Goal: Task Accomplishment & Management: Use online tool/utility

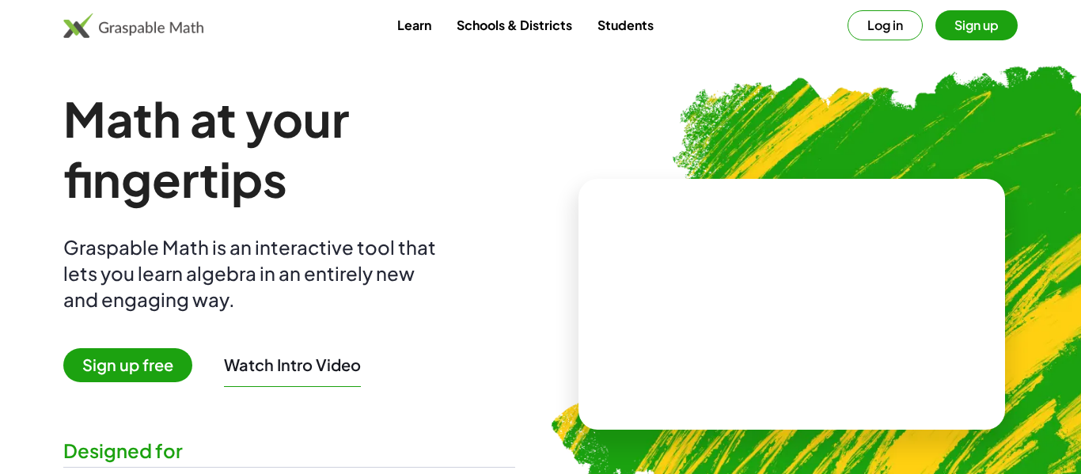
click at [840, 6] on div "Learn Schools & Districts Students Log in Sign up" at bounding box center [540, 25] width 1081 height 51
click at [883, 25] on button "Log in" at bounding box center [885, 25] width 75 height 30
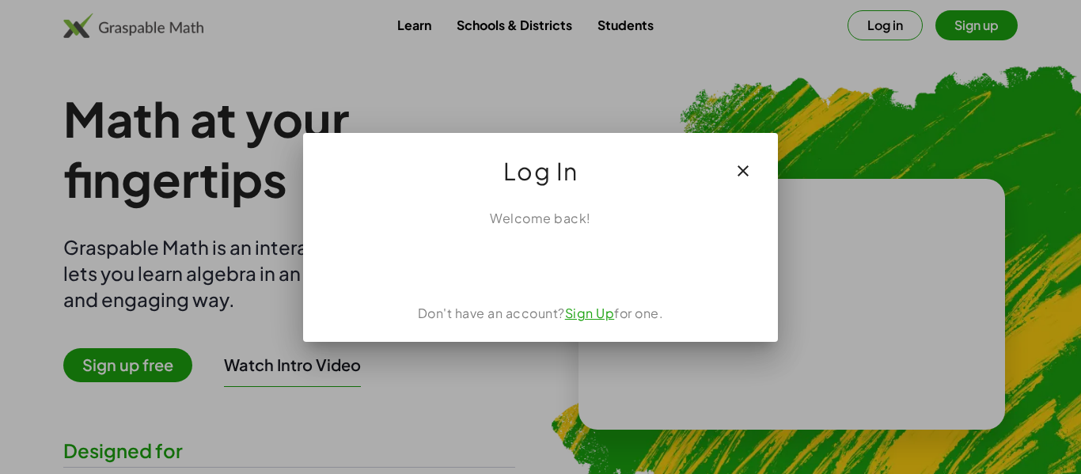
click at [747, 169] on icon "button" at bounding box center [743, 170] width 19 height 19
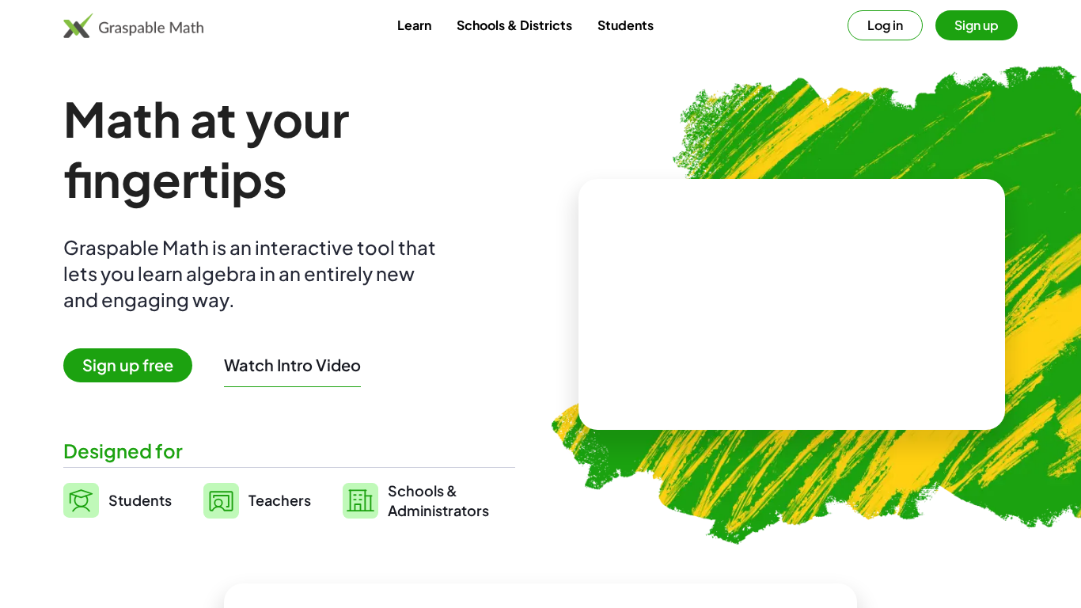
click at [887, 29] on button "Log in" at bounding box center [885, 25] width 75 height 30
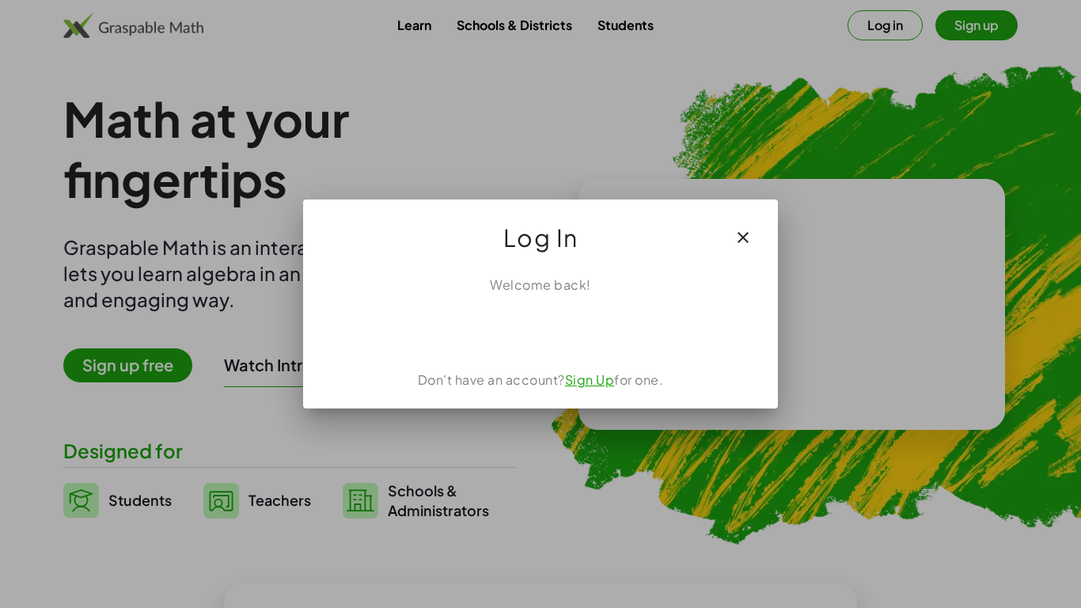
click at [749, 231] on icon "button" at bounding box center [743, 237] width 19 height 19
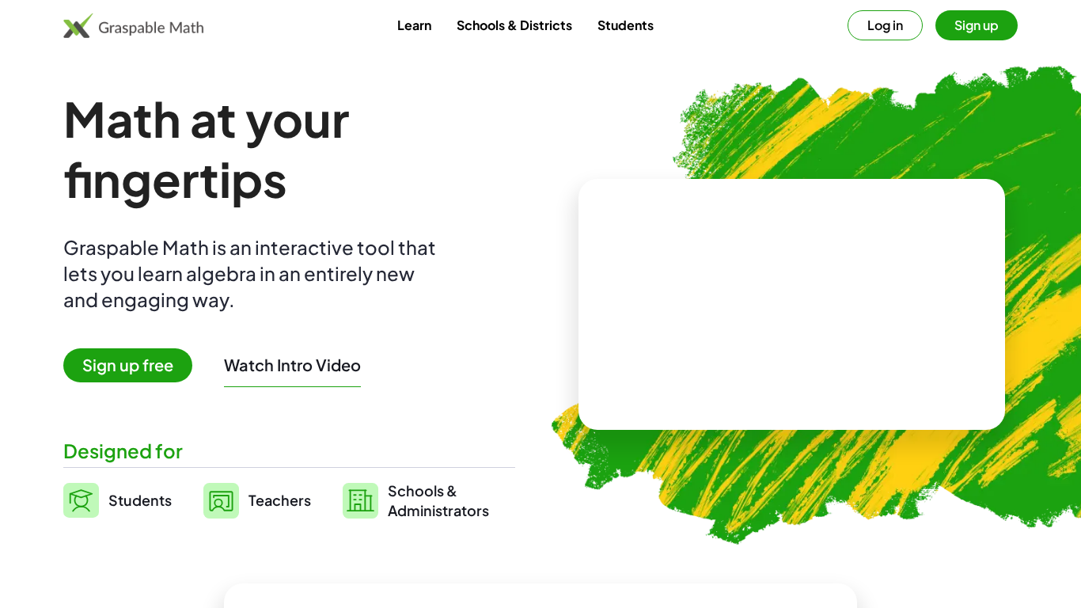
click at [873, 17] on button "Log in" at bounding box center [885, 25] width 75 height 30
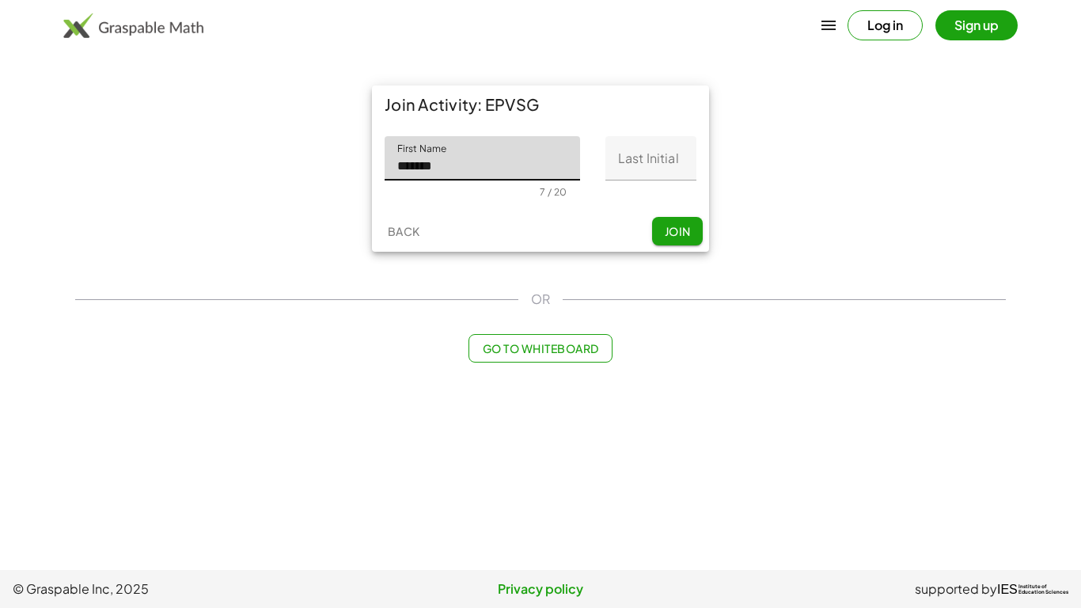
type input "******"
click at [666, 160] on input "Last Initial" at bounding box center [650, 158] width 91 height 44
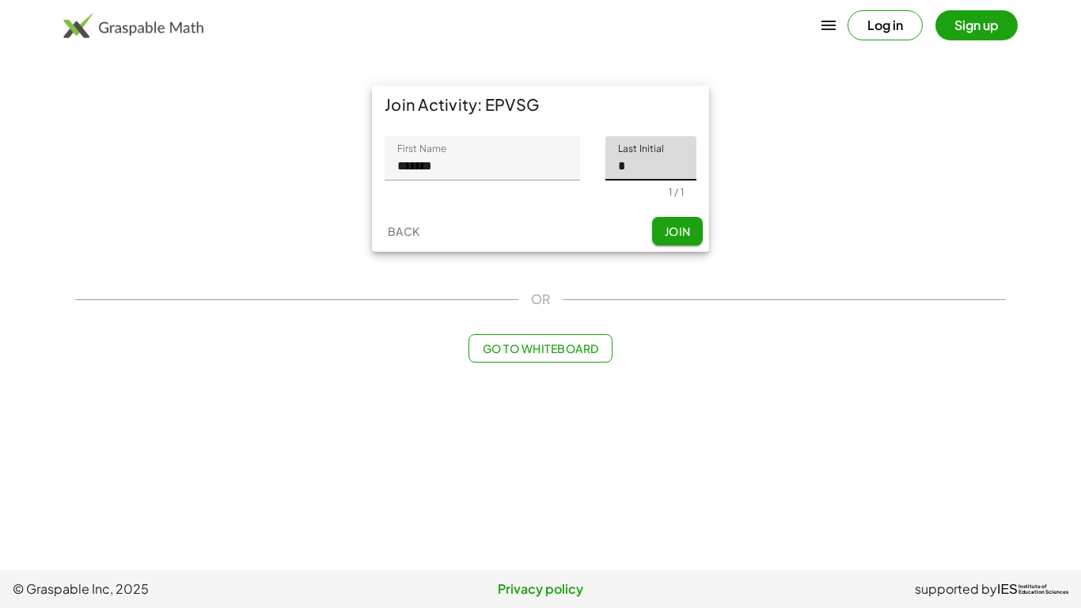
type input "*"
click at [671, 225] on span "Join" at bounding box center [677, 231] width 26 height 14
click at [671, 225] on div "Back Join" at bounding box center [540, 231] width 337 height 41
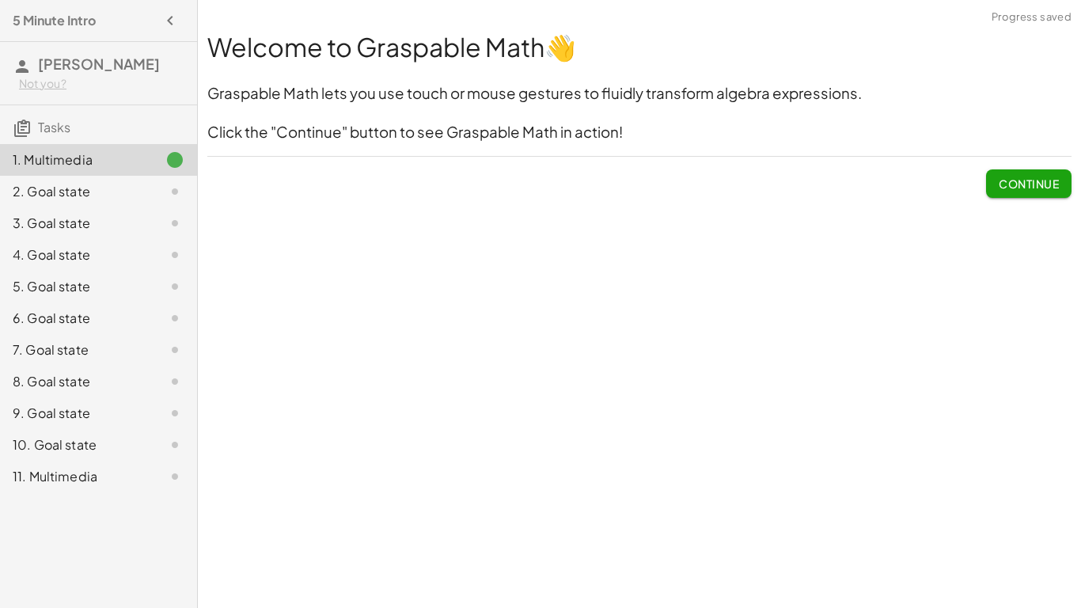
click at [1023, 190] on span "Continue" at bounding box center [1029, 183] width 60 height 14
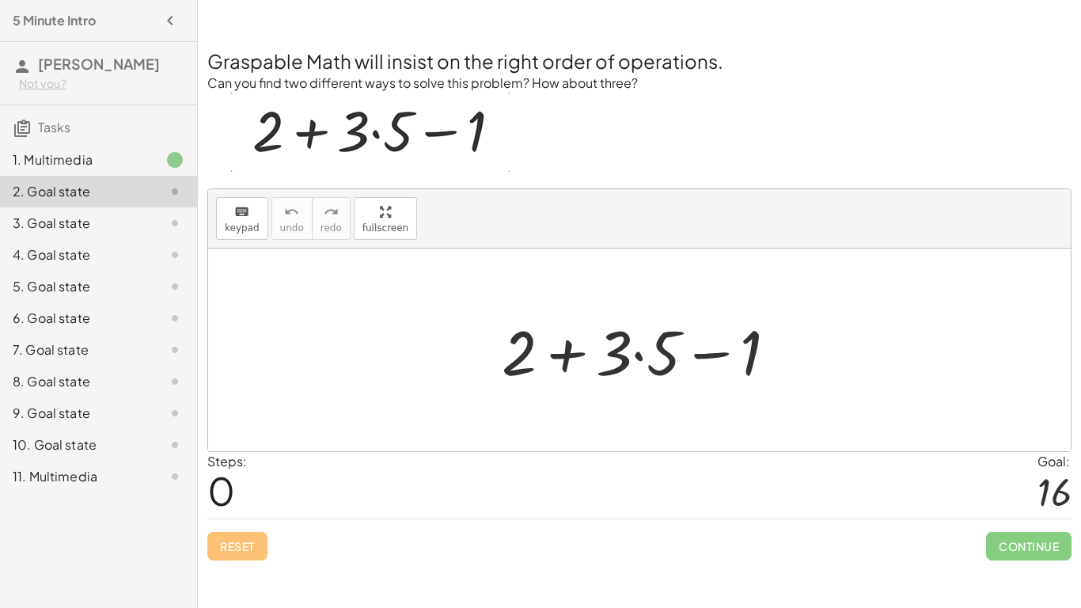
click at [639, 353] on div at bounding box center [646, 350] width 304 height 82
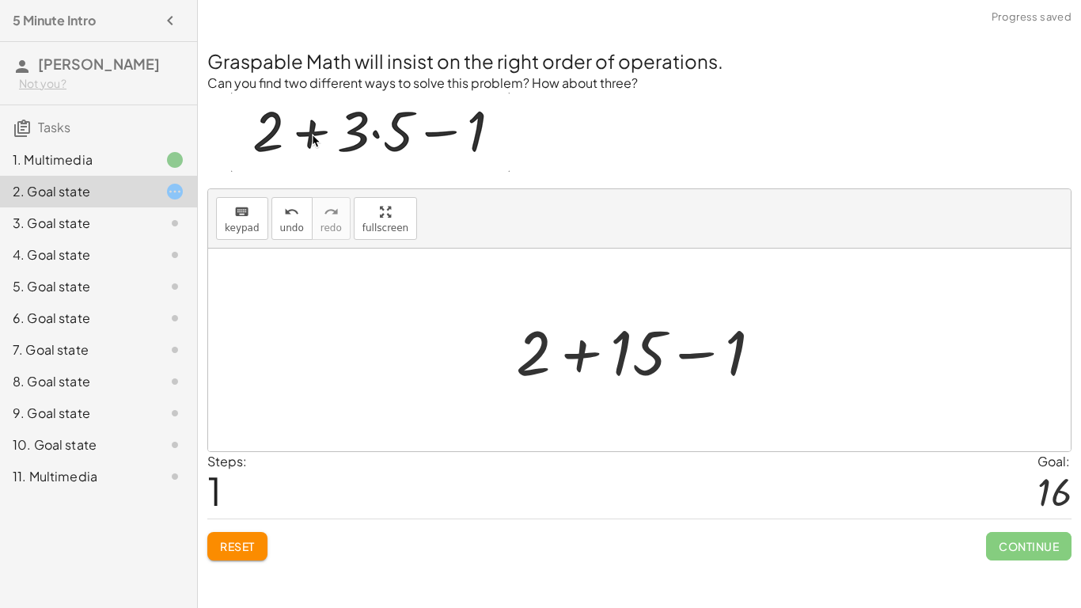
click at [579, 357] on div at bounding box center [645, 350] width 275 height 82
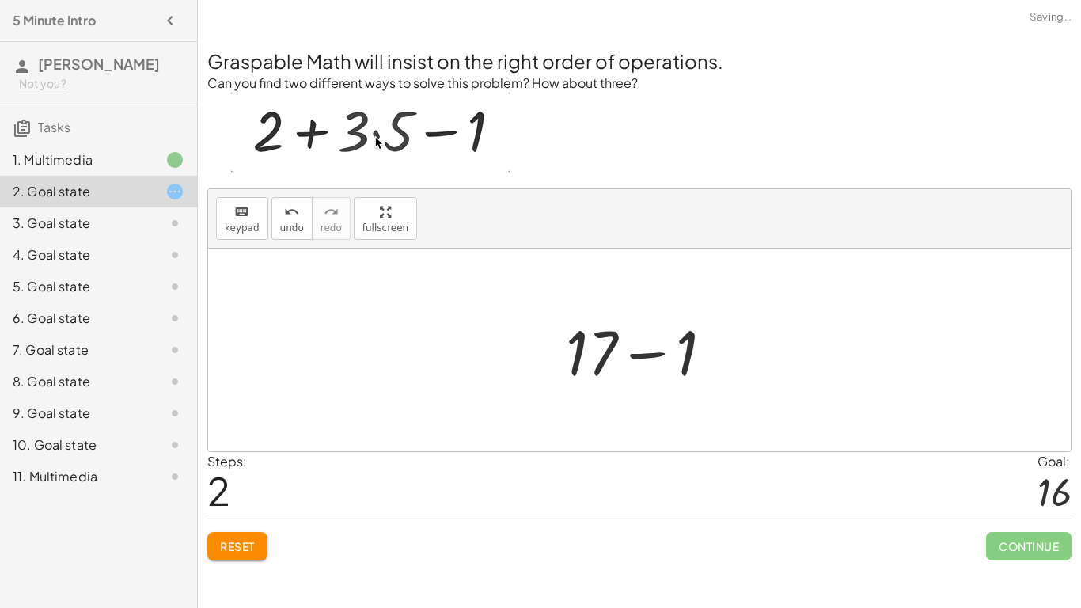
click at [651, 358] on div at bounding box center [646, 350] width 176 height 82
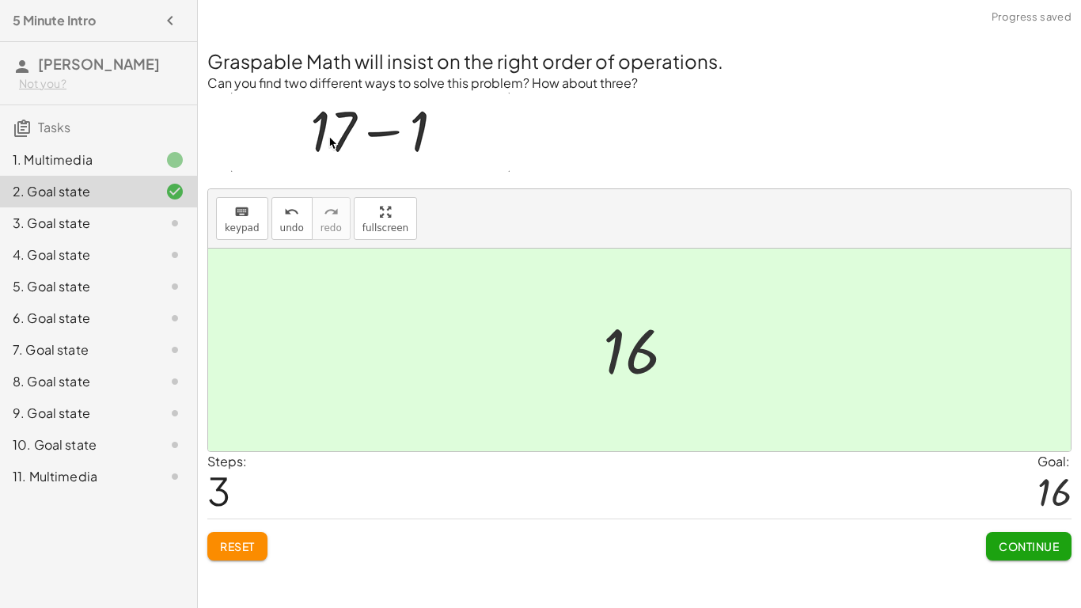
click at [1005, 541] on span "Continue" at bounding box center [1029, 546] width 60 height 14
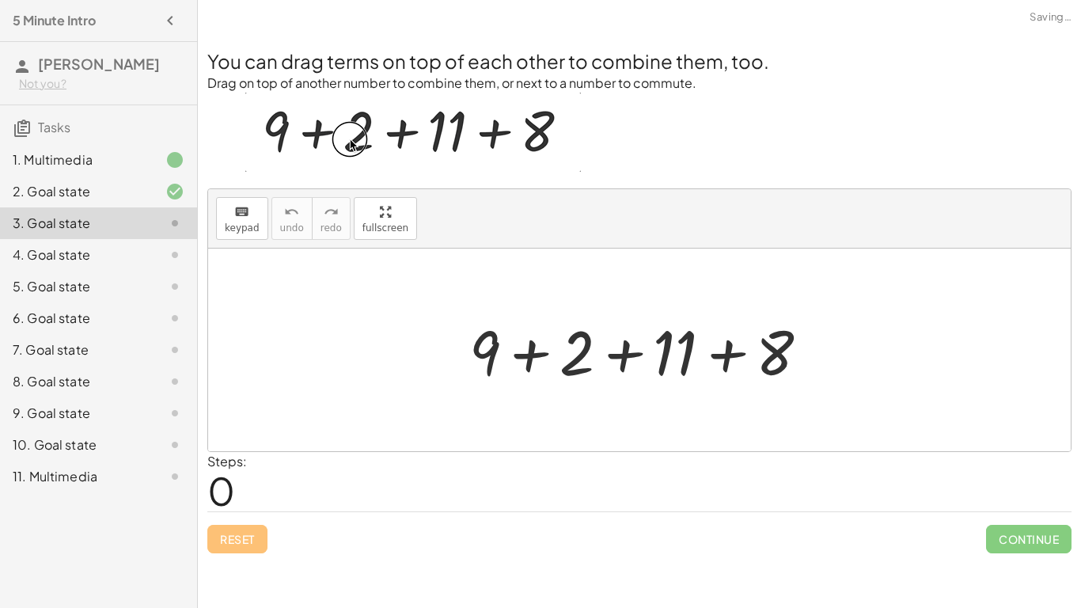
click at [540, 351] on div at bounding box center [645, 350] width 369 height 82
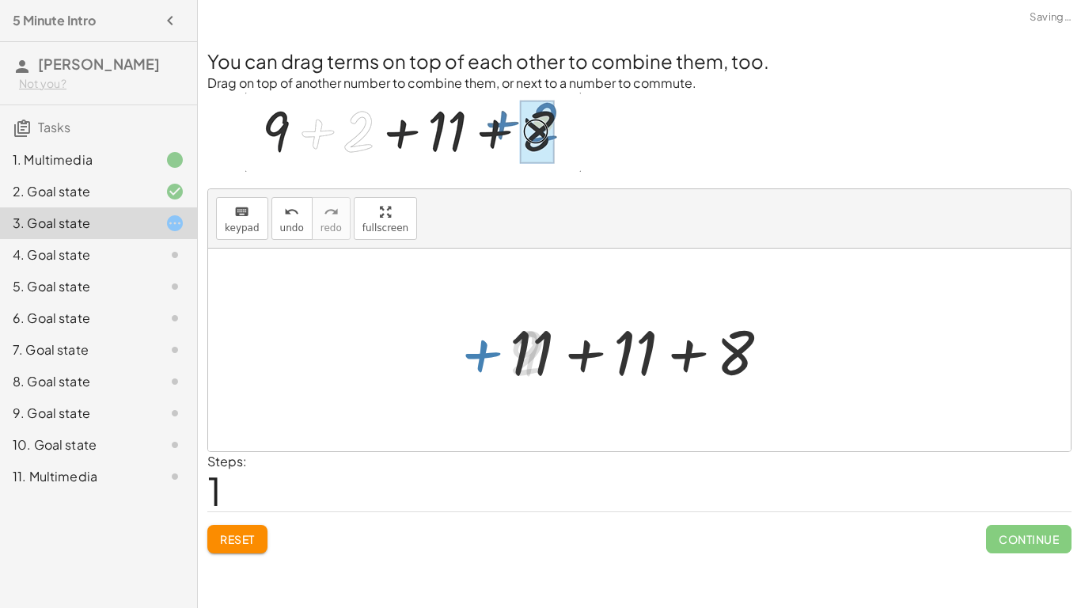
click at [589, 352] on div at bounding box center [645, 350] width 287 height 82
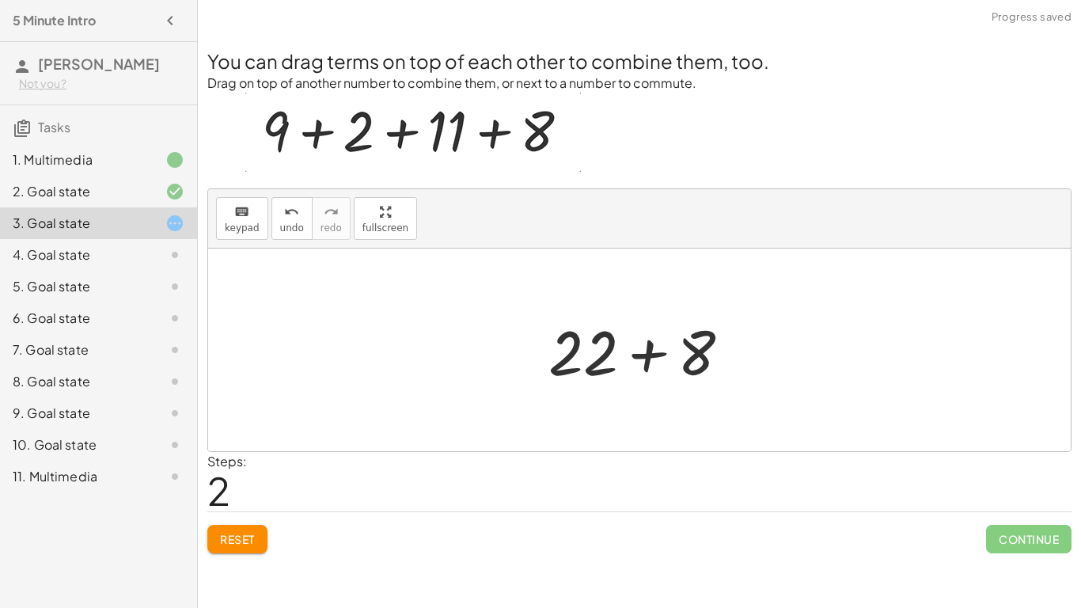
click at [632, 362] on div at bounding box center [646, 350] width 211 height 82
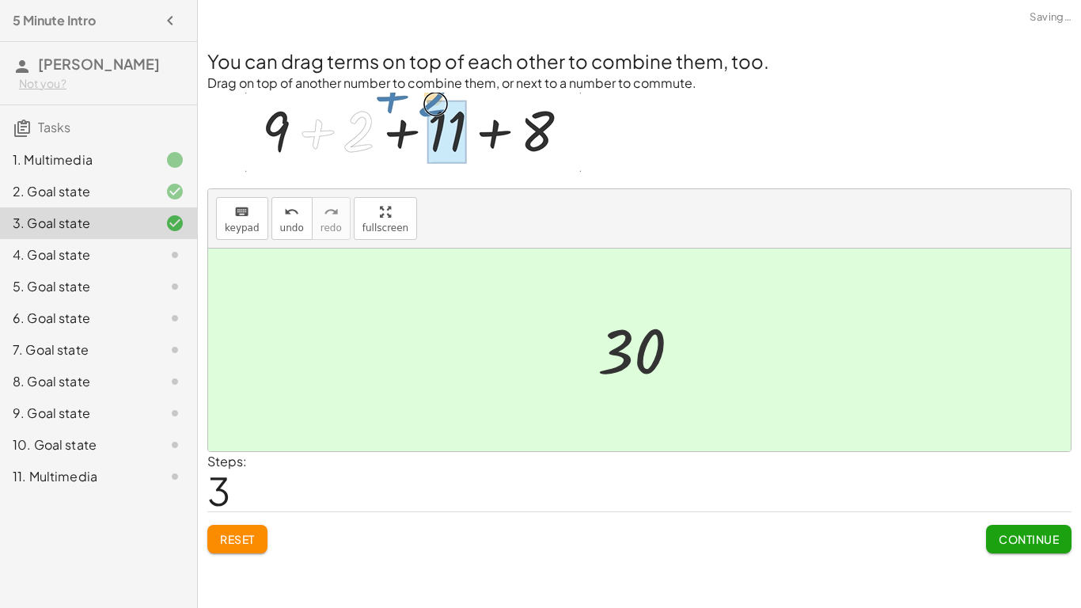
click at [1031, 545] on span "Continue" at bounding box center [1029, 539] width 60 height 14
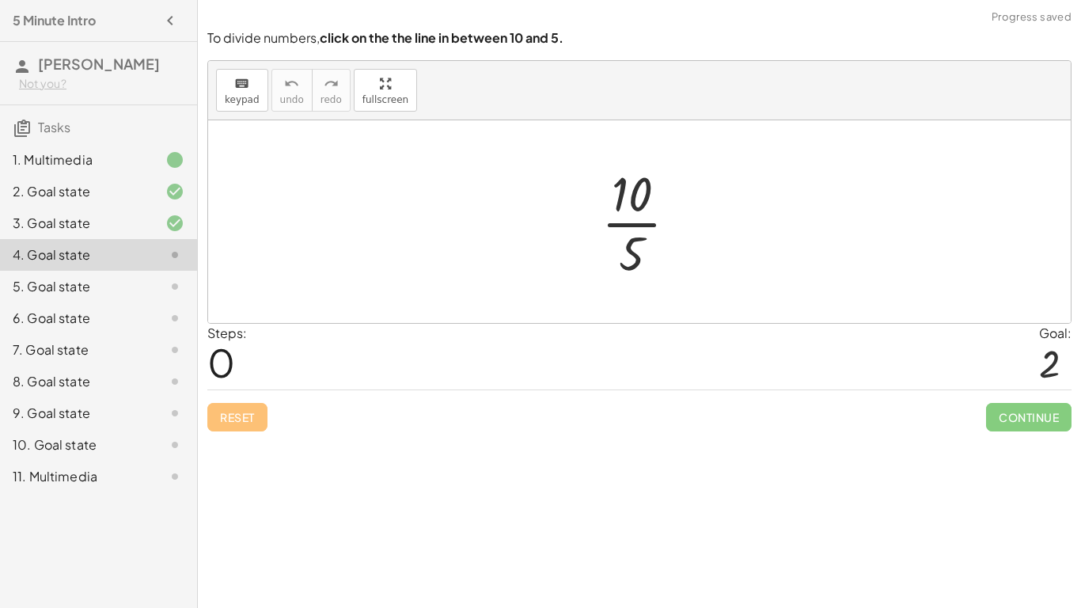
click at [632, 233] on div at bounding box center [646, 222] width 104 height 122
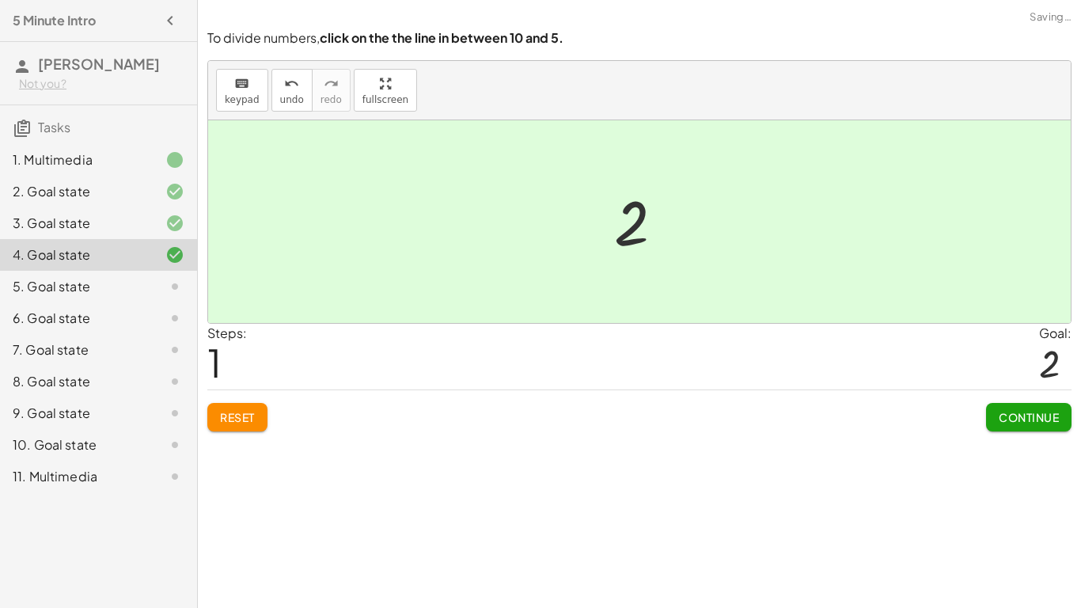
click at [1033, 412] on span "Continue" at bounding box center [1029, 417] width 60 height 14
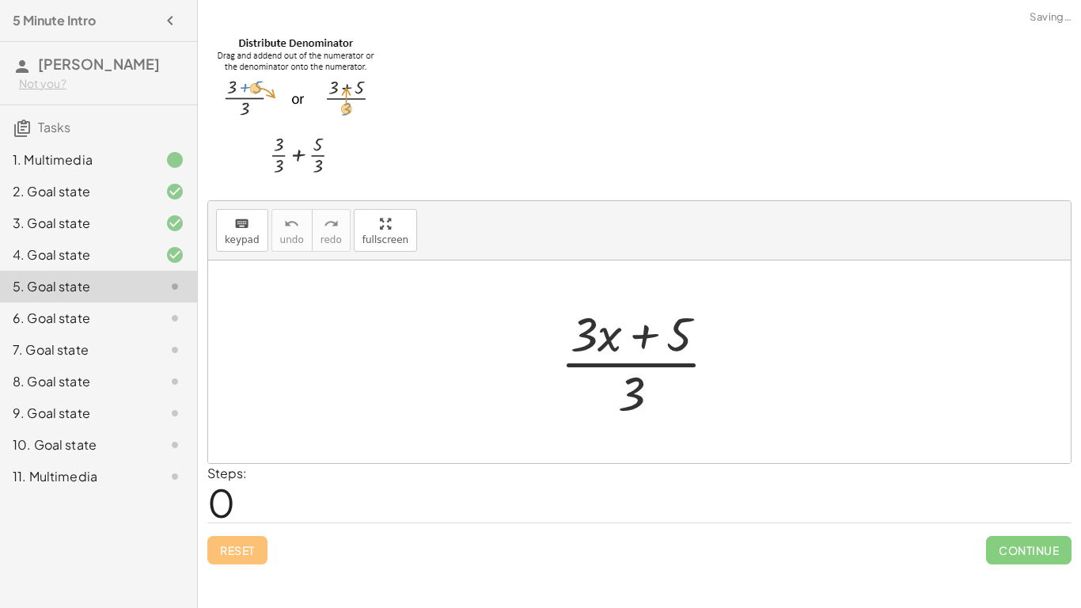
click at [613, 343] on div at bounding box center [644, 362] width 185 height 122
click at [590, 343] on div at bounding box center [644, 362] width 185 height 122
click at [619, 395] on div at bounding box center [644, 362] width 185 height 122
drag, startPoint x: 631, startPoint y: 393, endPoint x: 622, endPoint y: 390, distance: 9.0
click at [622, 390] on div at bounding box center [644, 362] width 185 height 122
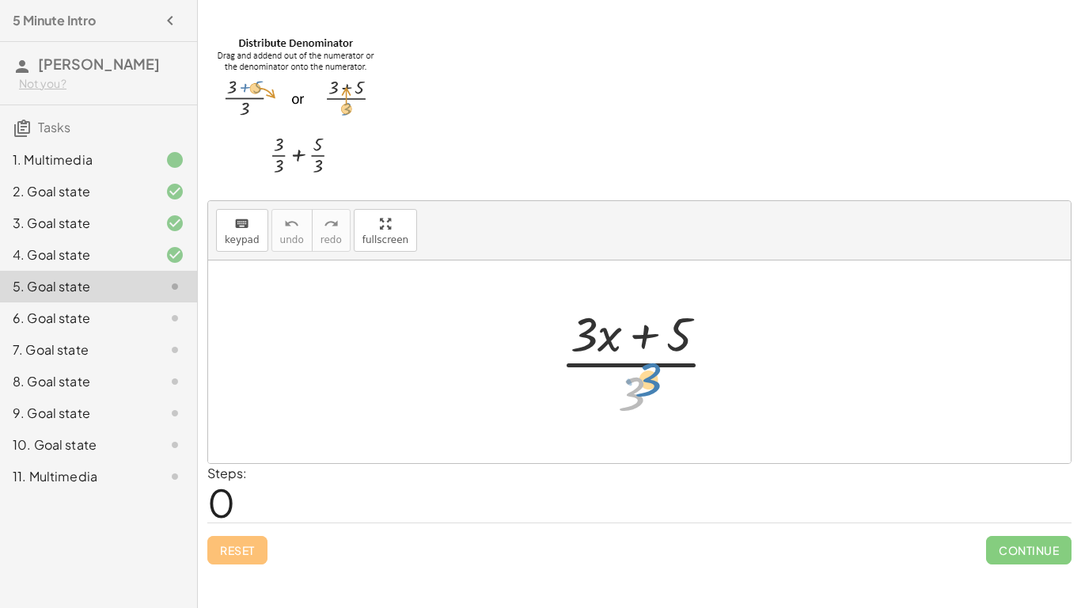
drag, startPoint x: 622, startPoint y: 390, endPoint x: 635, endPoint y: 386, distance: 14.0
click at [635, 386] on div at bounding box center [644, 362] width 185 height 122
click at [641, 415] on div at bounding box center [644, 362] width 185 height 122
drag, startPoint x: 629, startPoint y: 385, endPoint x: 514, endPoint y: 300, distance: 143.1
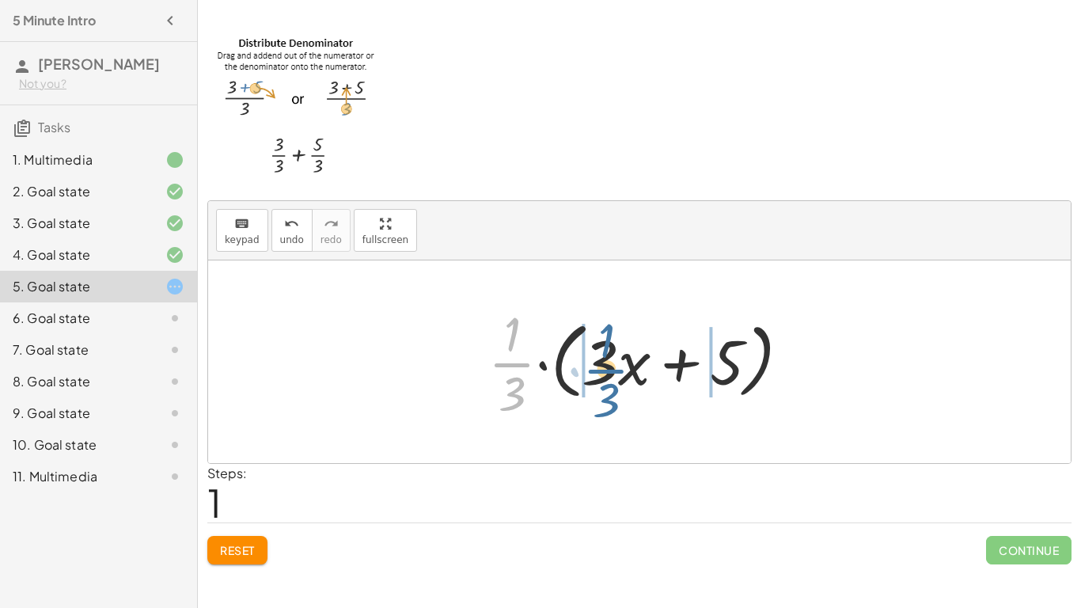
drag, startPoint x: 505, startPoint y: 361, endPoint x: 595, endPoint y: 367, distance: 90.4
click at [595, 367] on div at bounding box center [645, 362] width 331 height 122
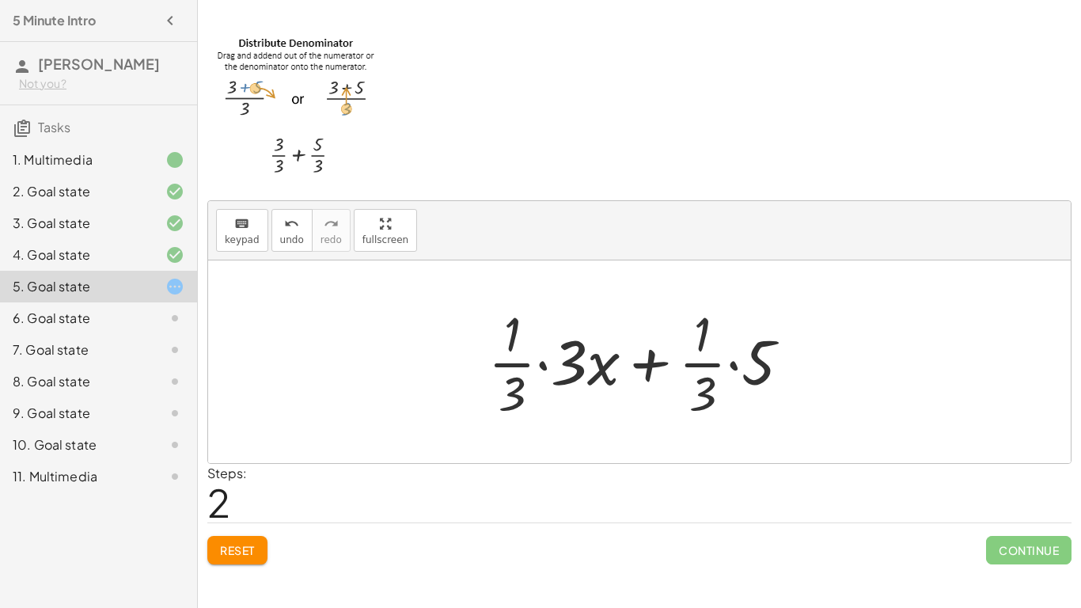
click at [550, 362] on div at bounding box center [645, 362] width 331 height 122
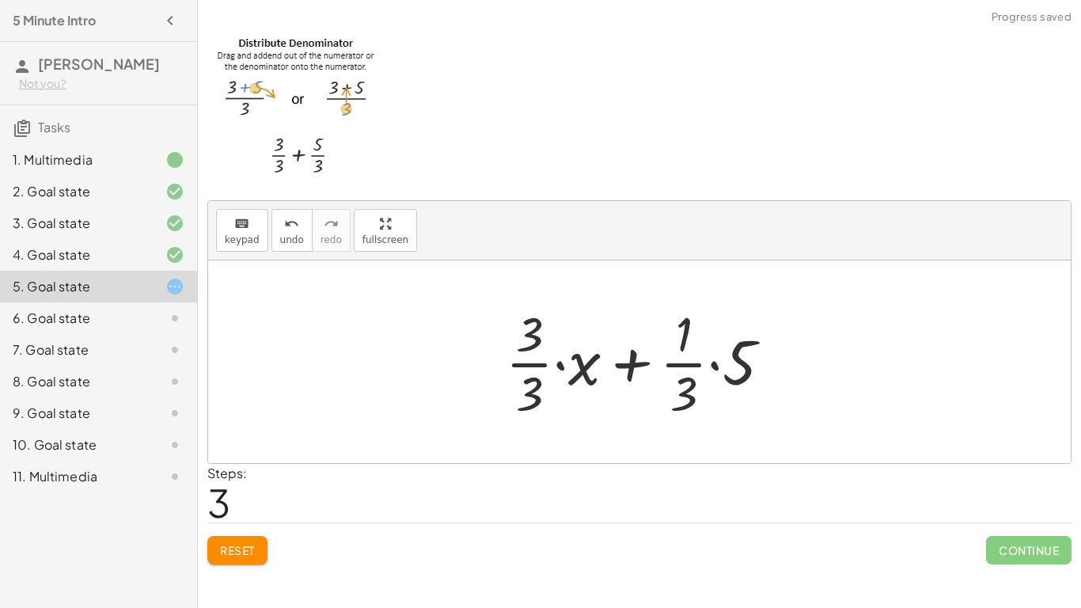
click at [702, 367] on div at bounding box center [645, 362] width 294 height 122
click at [714, 366] on div at bounding box center [645, 362] width 294 height 122
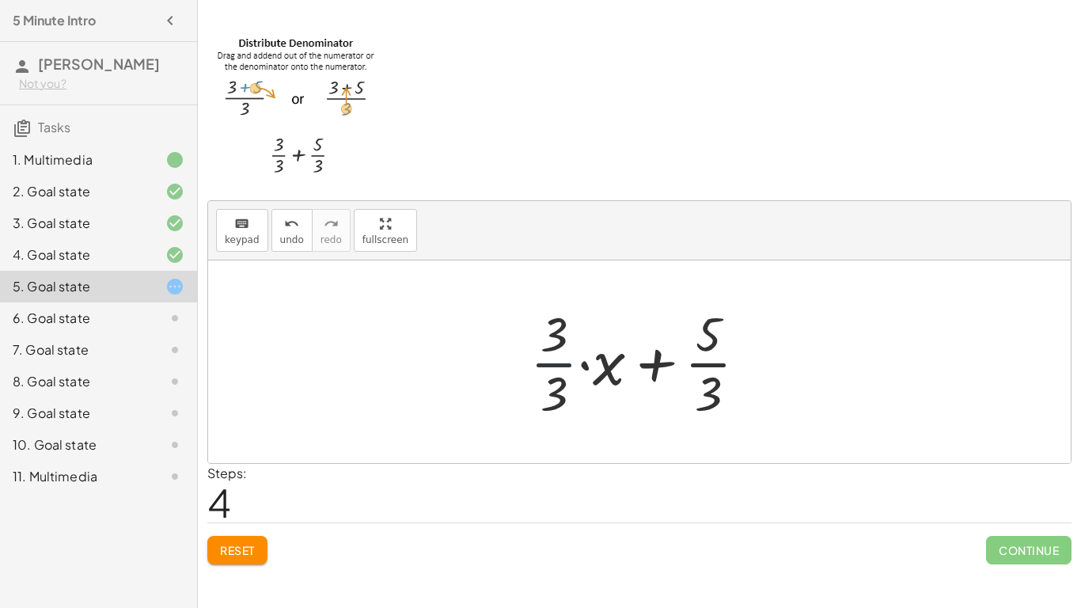
click at [560, 364] on div at bounding box center [644, 362] width 245 height 122
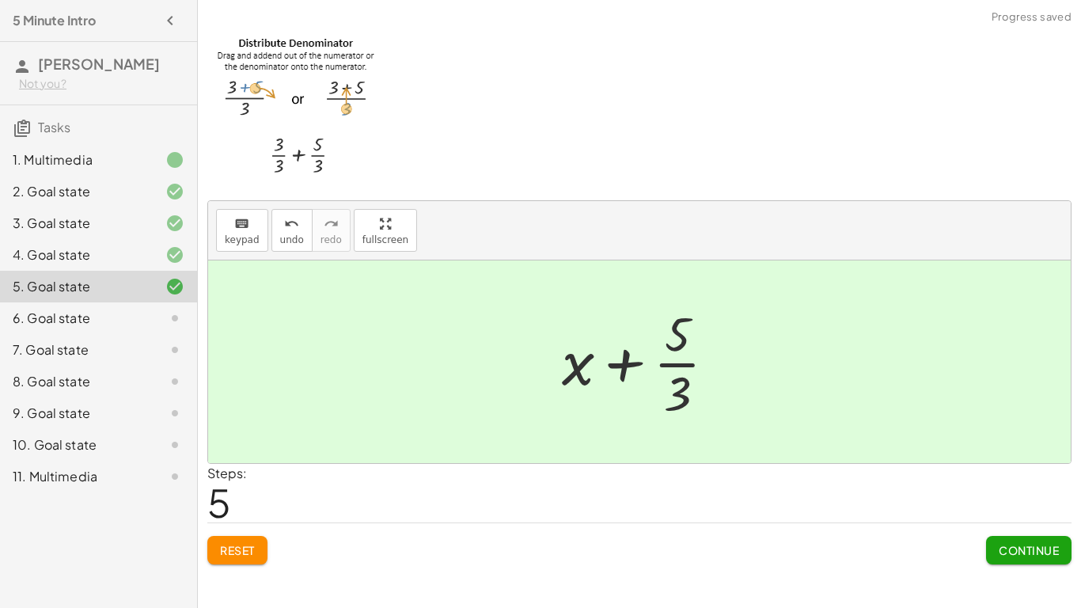
click at [1000, 530] on div "Continue" at bounding box center [1028, 543] width 85 height 41
click at [1007, 541] on button "Continue" at bounding box center [1028, 550] width 85 height 28
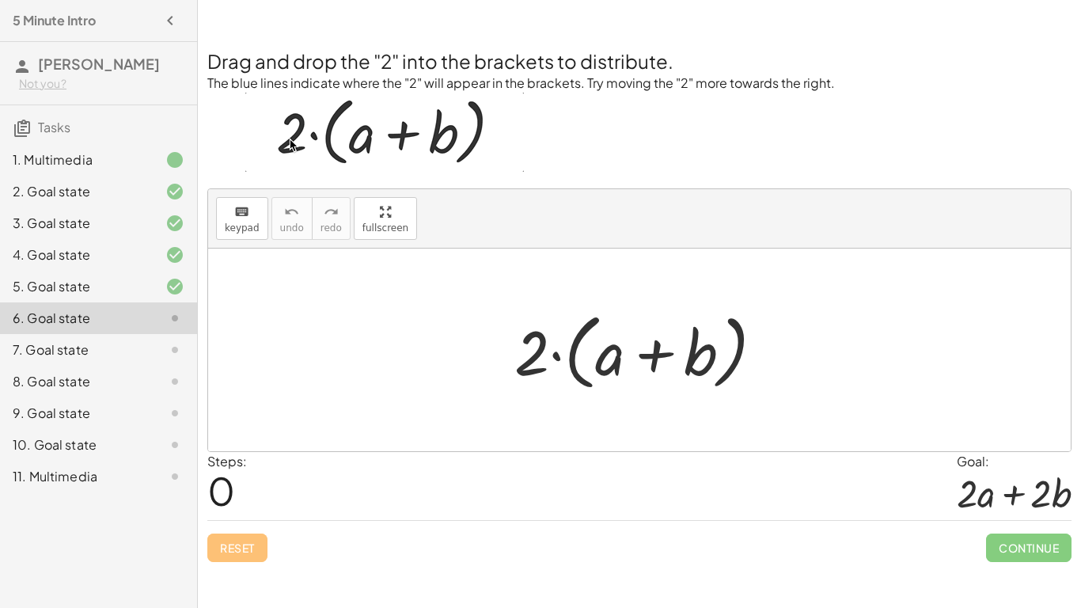
click at [552, 371] on div at bounding box center [645, 350] width 278 height 91
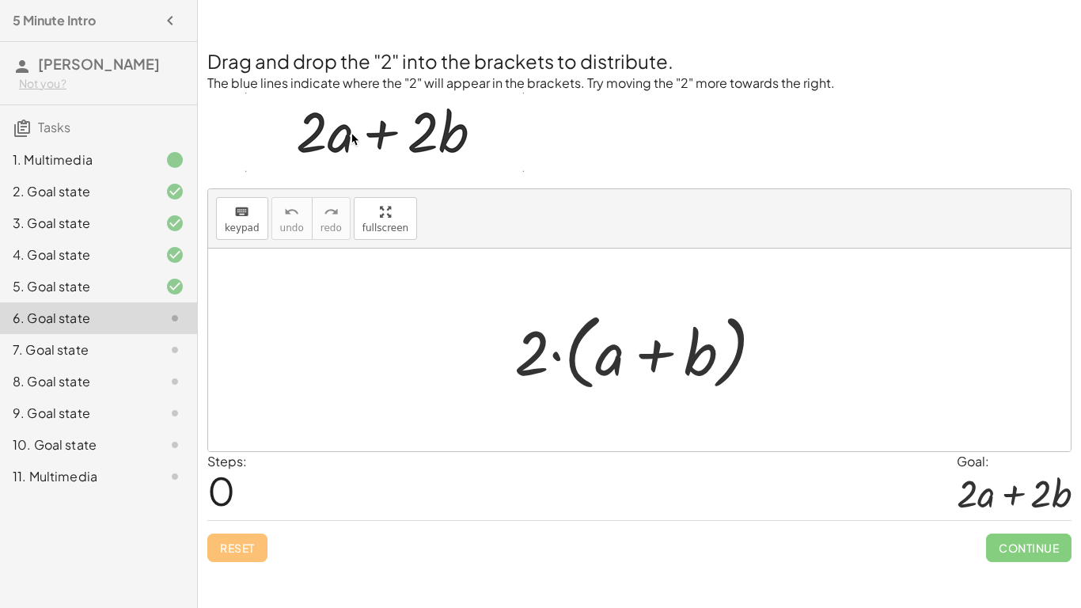
click at [548, 370] on div at bounding box center [645, 350] width 278 height 91
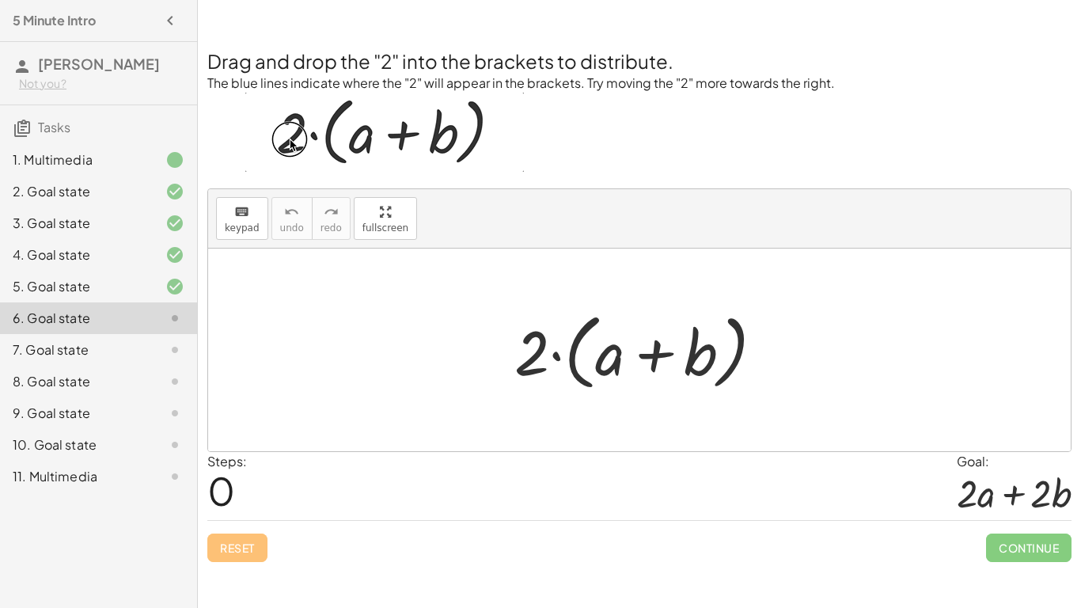
click at [537, 350] on div at bounding box center [645, 350] width 278 height 91
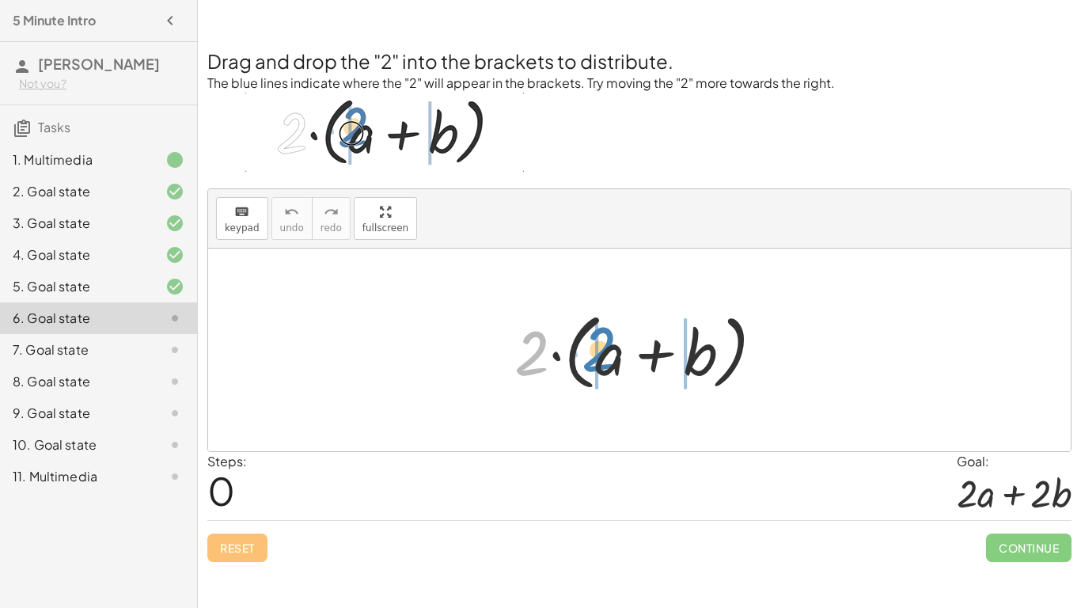
drag, startPoint x: 537, startPoint y: 350, endPoint x: 604, endPoint y: 346, distance: 66.6
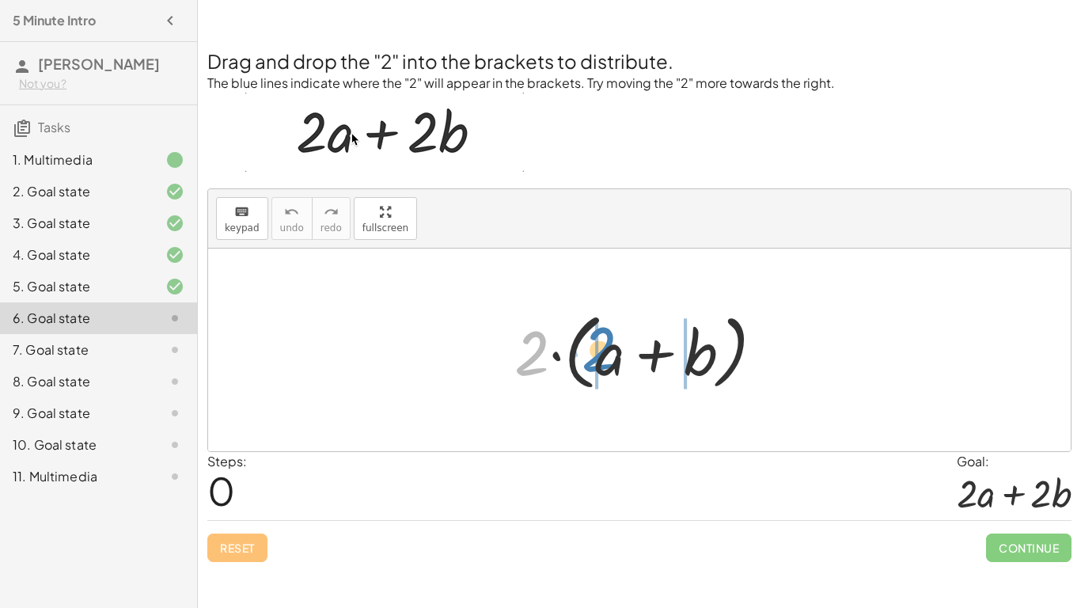
click at [604, 346] on div at bounding box center [645, 350] width 278 height 91
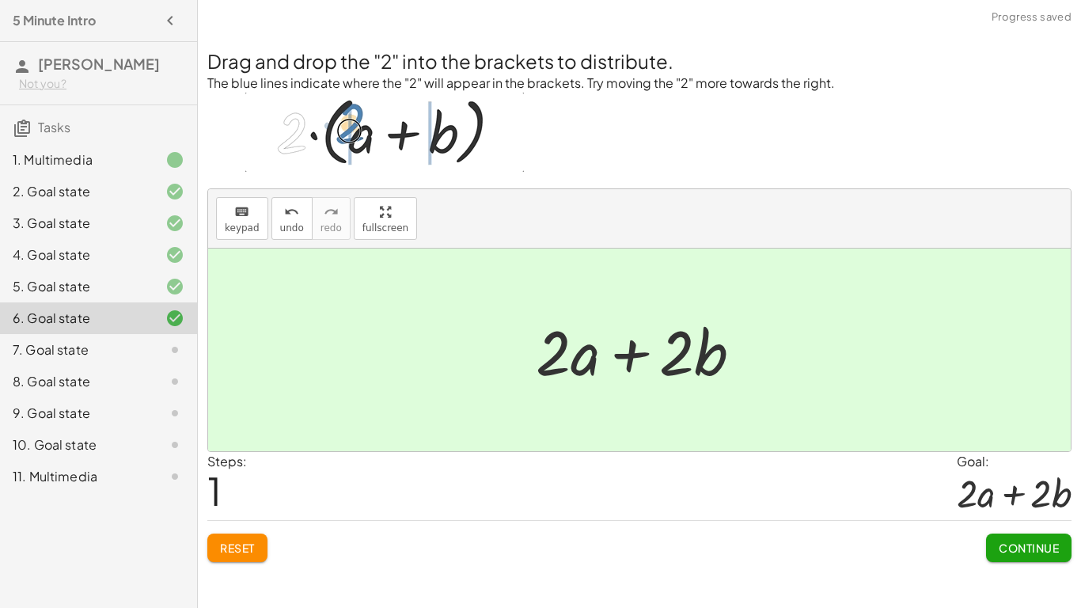
click at [1019, 541] on span "Continue" at bounding box center [1029, 548] width 60 height 14
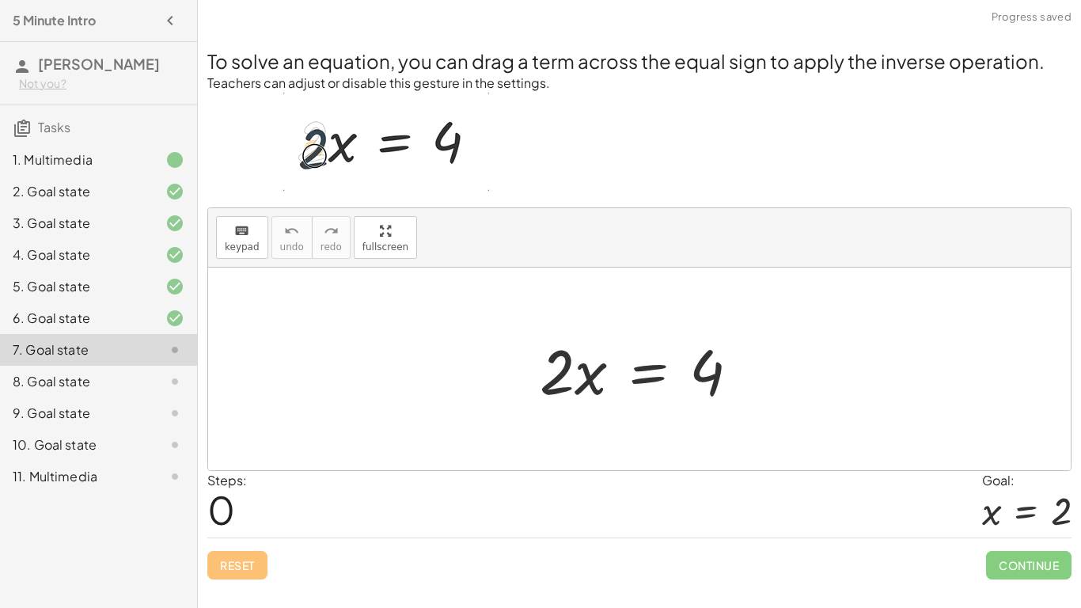
click at [544, 374] on div at bounding box center [646, 369] width 228 height 82
click at [585, 376] on div at bounding box center [646, 369] width 228 height 82
drag, startPoint x: 550, startPoint y: 377, endPoint x: 677, endPoint y: 422, distance: 134.9
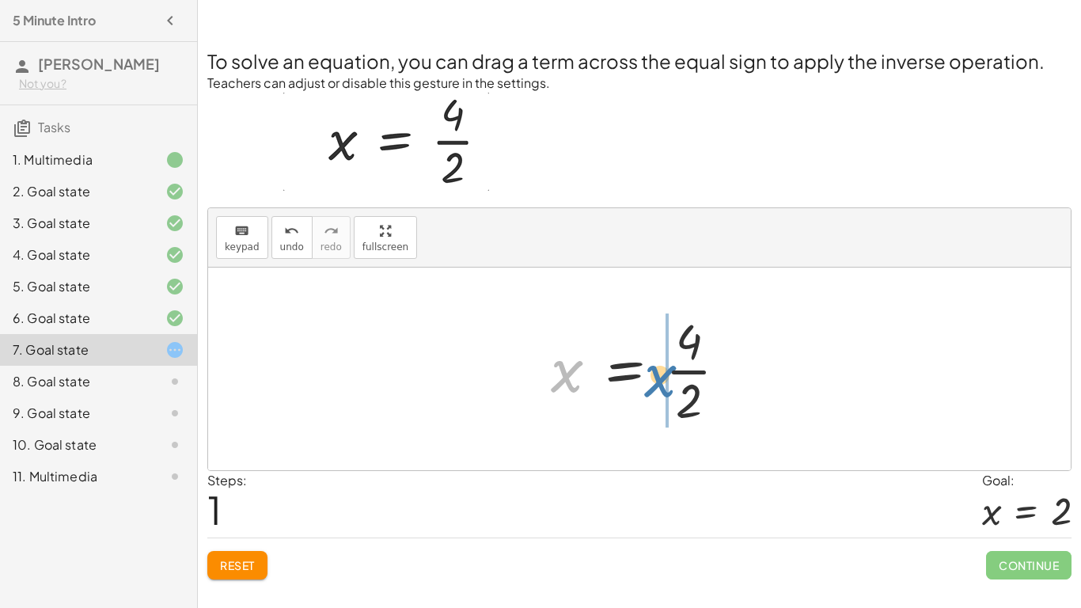
drag, startPoint x: 565, startPoint y: 374, endPoint x: 662, endPoint y: 377, distance: 97.4
click at [662, 377] on div at bounding box center [645, 369] width 205 height 122
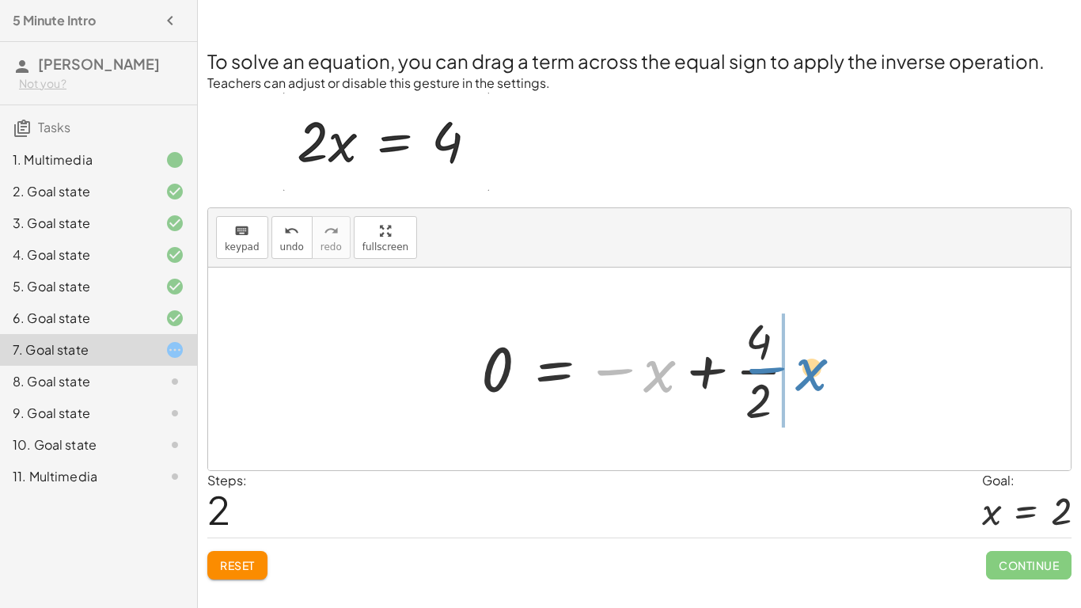
drag, startPoint x: 639, startPoint y: 378, endPoint x: 795, endPoint y: 378, distance: 155.1
click at [795, 378] on div at bounding box center [645, 369] width 344 height 122
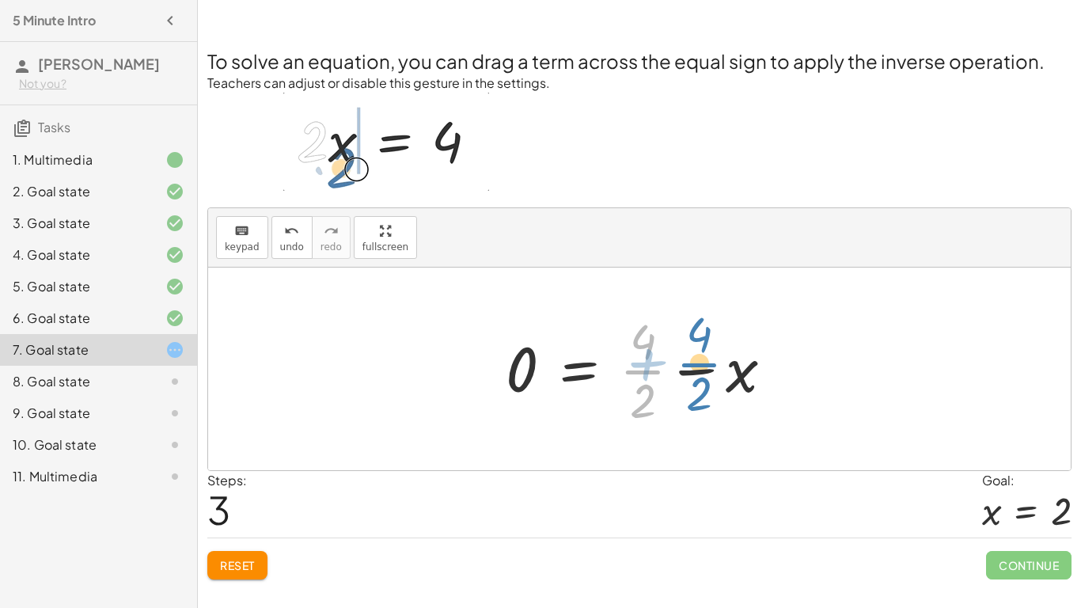
drag, startPoint x: 654, startPoint y: 373, endPoint x: 720, endPoint y: 368, distance: 66.6
click at [720, 368] on div at bounding box center [646, 369] width 296 height 122
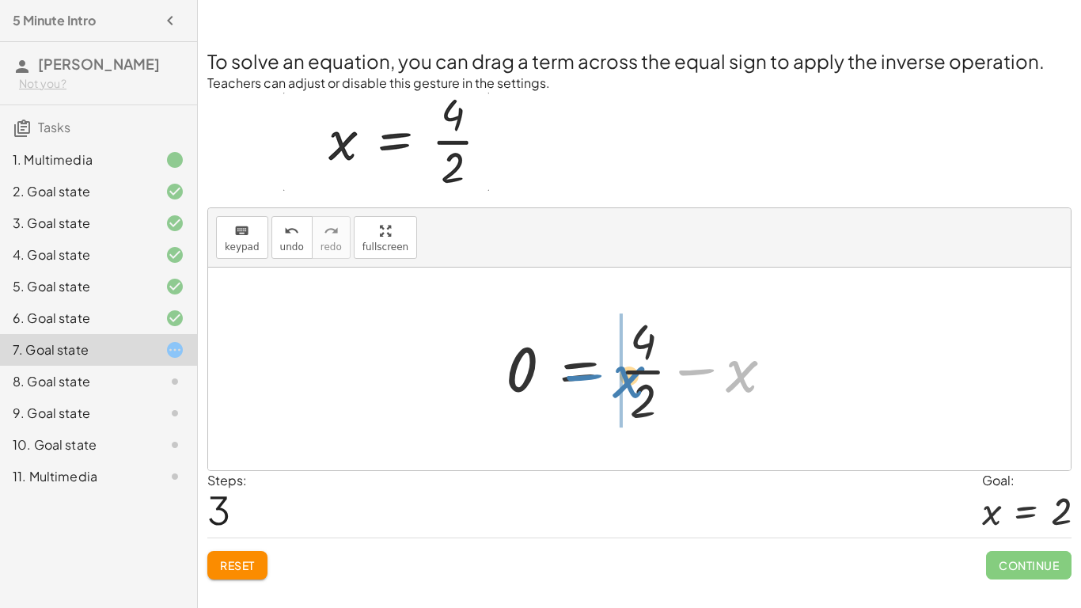
drag, startPoint x: 719, startPoint y: 368, endPoint x: 608, endPoint y: 374, distance: 111.7
click at [608, 374] on div at bounding box center [646, 369] width 296 height 122
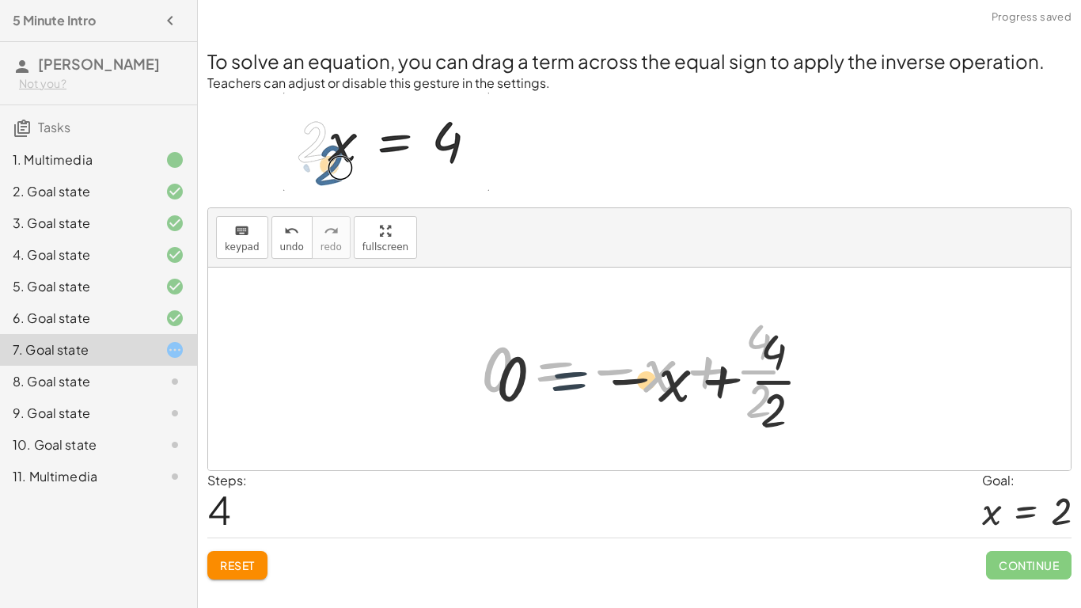
drag, startPoint x: 552, startPoint y: 354, endPoint x: 599, endPoint y: 386, distance: 56.9
click at [599, 386] on div at bounding box center [645, 369] width 344 height 122
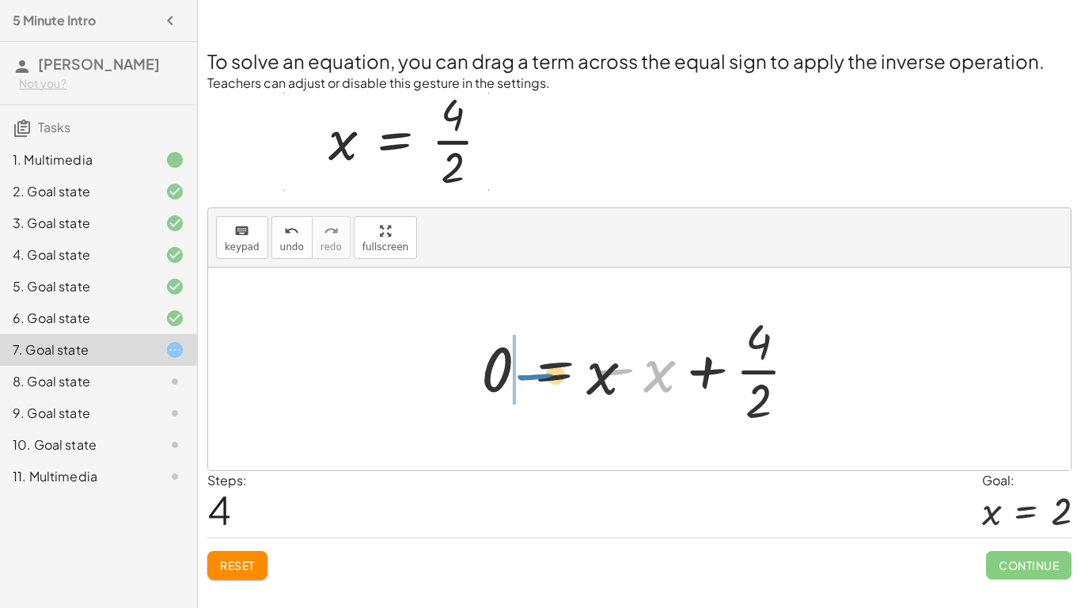
drag, startPoint x: 608, startPoint y: 375, endPoint x: 452, endPoint y: 382, distance: 156.1
click at [452, 382] on div "· 2 · x = 4 x = · 4 · 2 0 = − x + · 4 · 2 0 = + · 4 · 2 − x − x · 2 x = 4 · 0 −…" at bounding box center [639, 368] width 863 height 203
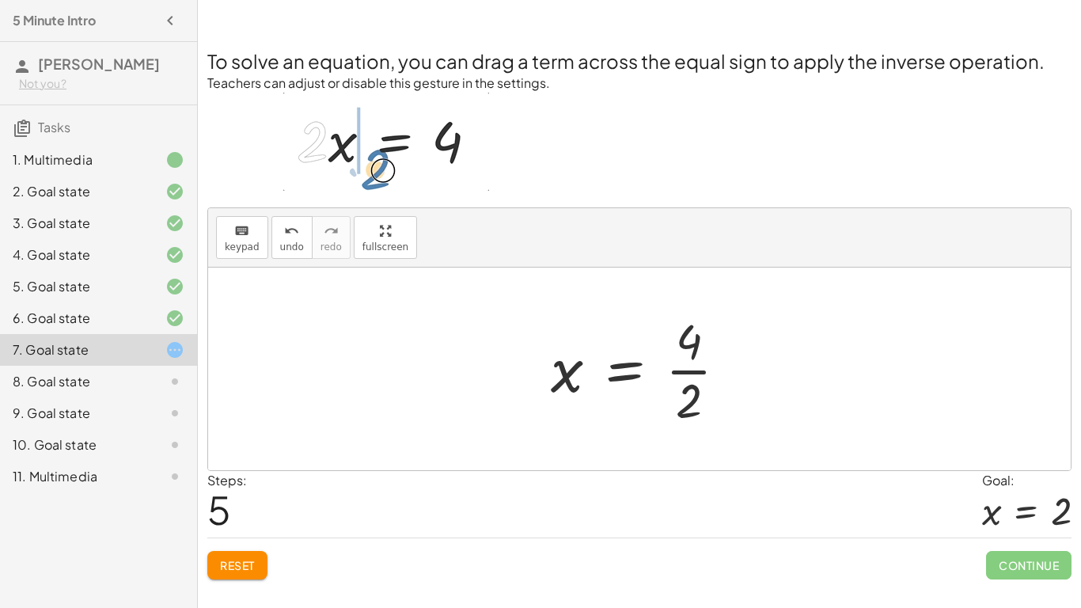
click at [703, 347] on div at bounding box center [645, 369] width 205 height 122
click at [697, 376] on div at bounding box center [645, 369] width 205 height 122
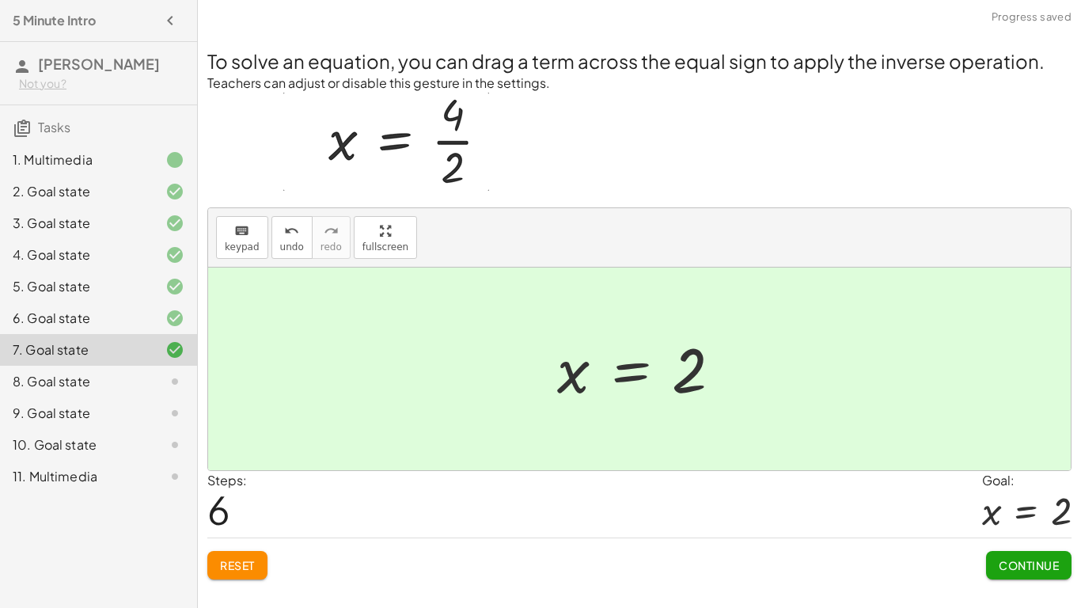
click at [1038, 563] on span "Continue" at bounding box center [1029, 565] width 60 height 14
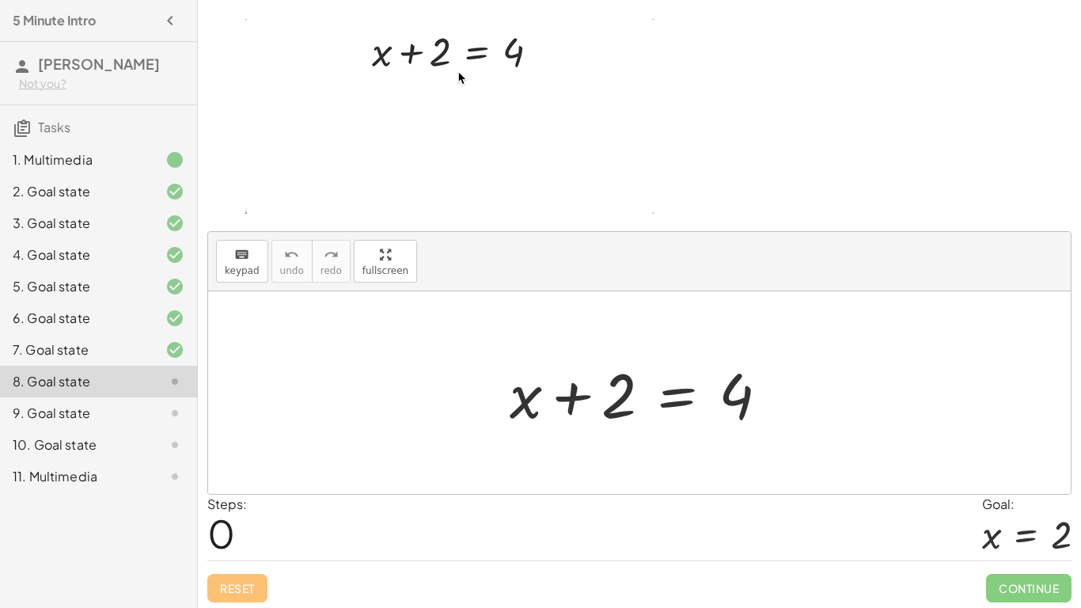
scroll to position [74, 0]
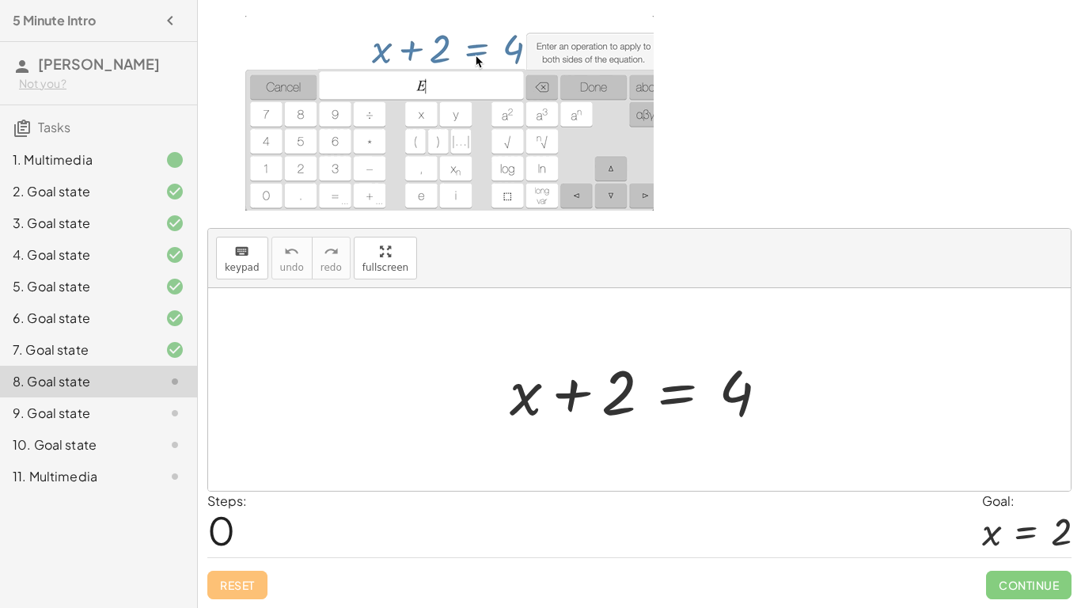
click at [617, 400] on div at bounding box center [645, 390] width 287 height 82
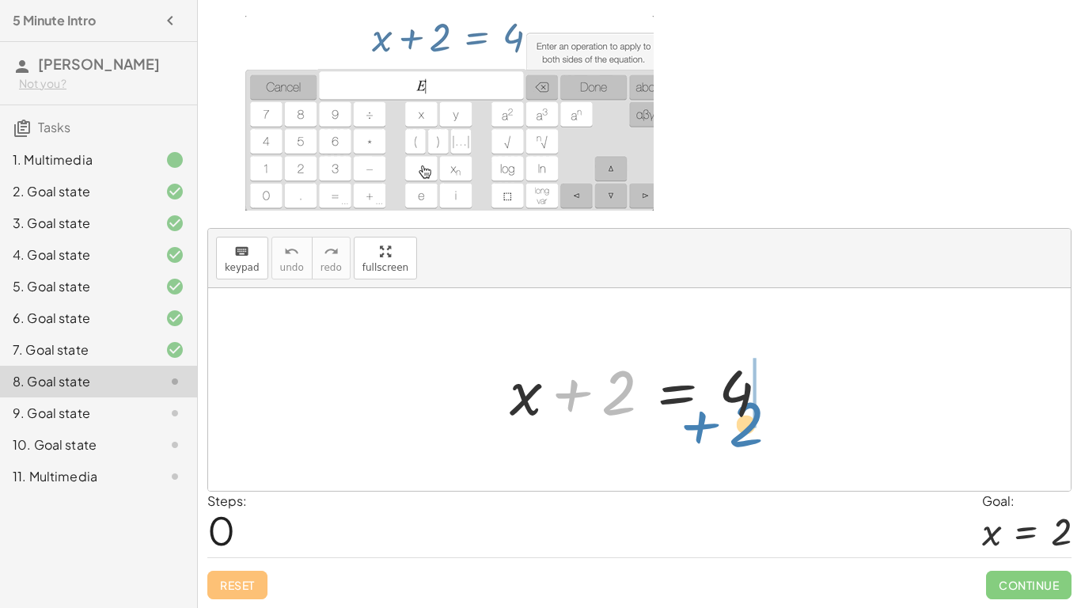
drag, startPoint x: 575, startPoint y: 399, endPoint x: 702, endPoint y: 430, distance: 131.1
click at [702, 430] on div at bounding box center [645, 390] width 287 height 82
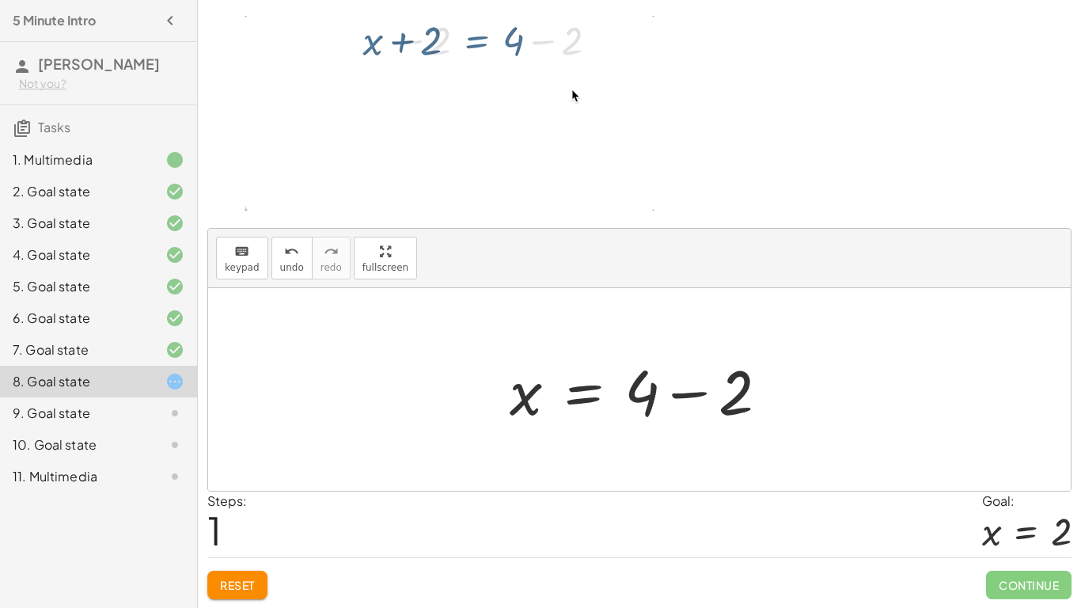
click at [647, 399] on div at bounding box center [645, 390] width 287 height 82
click at [681, 396] on div at bounding box center [645, 390] width 287 height 82
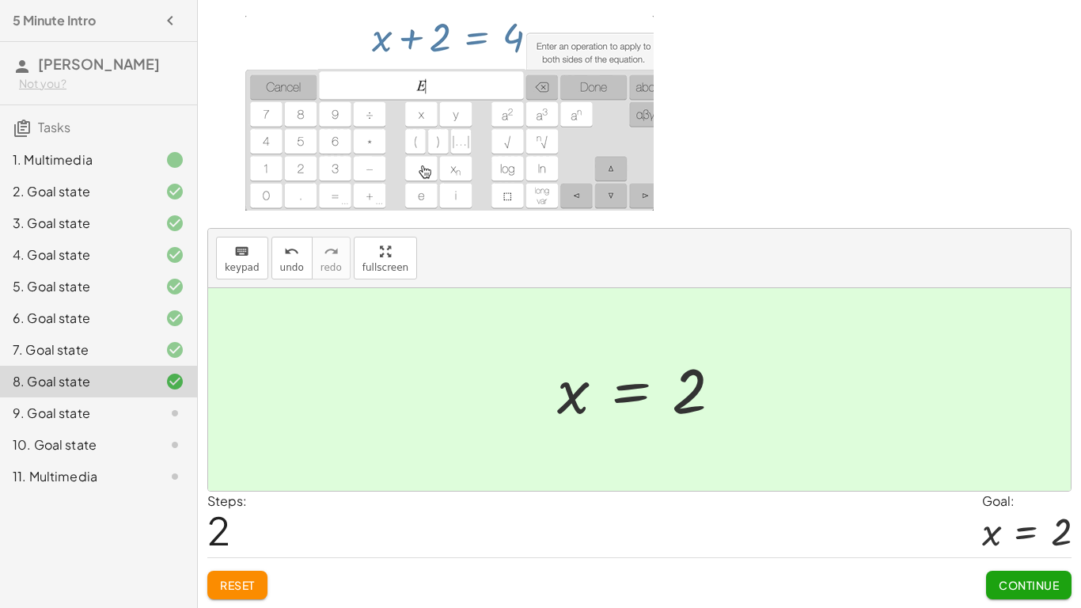
click at [1041, 592] on button "Continue" at bounding box center [1028, 585] width 85 height 28
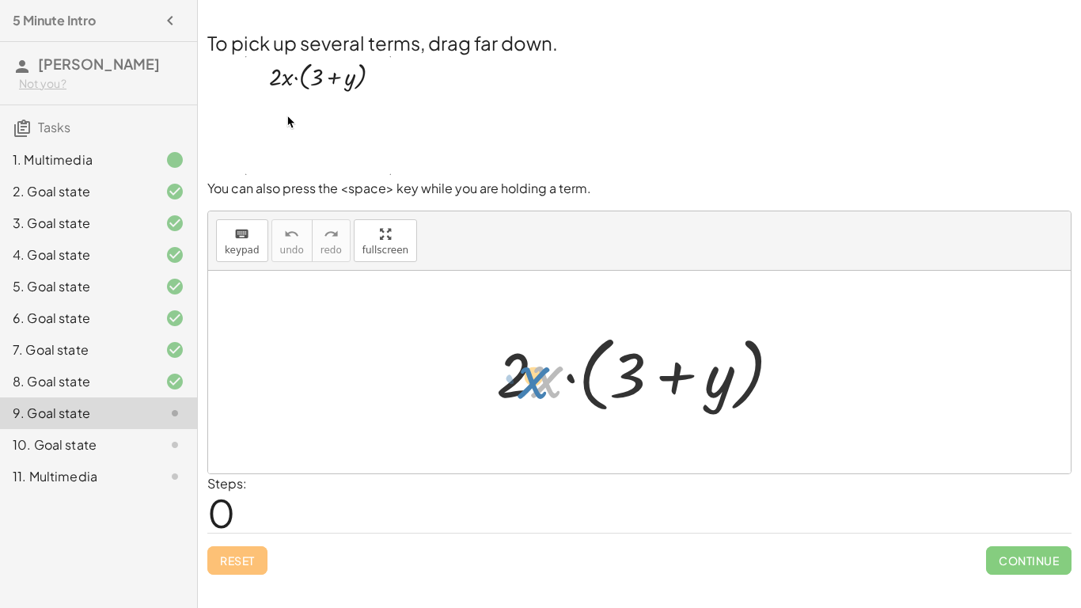
drag, startPoint x: 548, startPoint y: 386, endPoint x: 536, endPoint y: 388, distance: 12.8
click at [536, 388] on div at bounding box center [644, 372] width 313 height 91
drag, startPoint x: 510, startPoint y: 381, endPoint x: 480, endPoint y: 400, distance: 35.6
drag, startPoint x: 527, startPoint y: 390, endPoint x: 514, endPoint y: 391, distance: 12.7
click at [514, 391] on div at bounding box center [644, 372] width 313 height 91
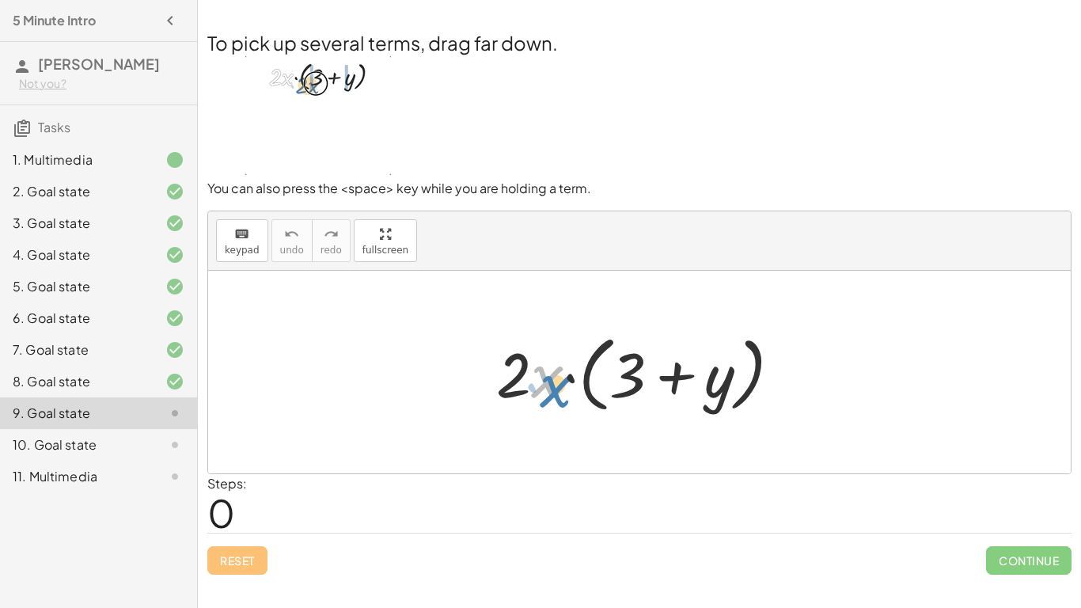
click at [537, 391] on div at bounding box center [644, 372] width 313 height 91
drag, startPoint x: 520, startPoint y: 377, endPoint x: 514, endPoint y: 370, distance: 10.1
click at [514, 370] on div at bounding box center [644, 372] width 313 height 91
drag, startPoint x: 522, startPoint y: 385, endPoint x: 549, endPoint y: 386, distance: 27.7
click at [549, 386] on div at bounding box center [644, 372] width 313 height 91
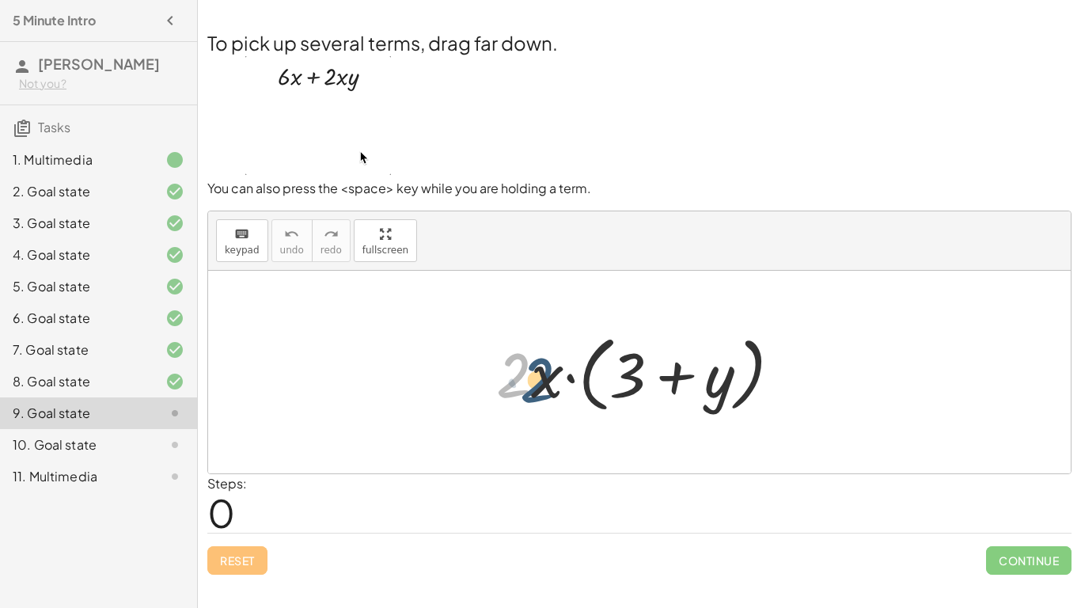
drag, startPoint x: 510, startPoint y: 378, endPoint x: 526, endPoint y: 377, distance: 15.8
click at [526, 377] on div at bounding box center [644, 372] width 313 height 91
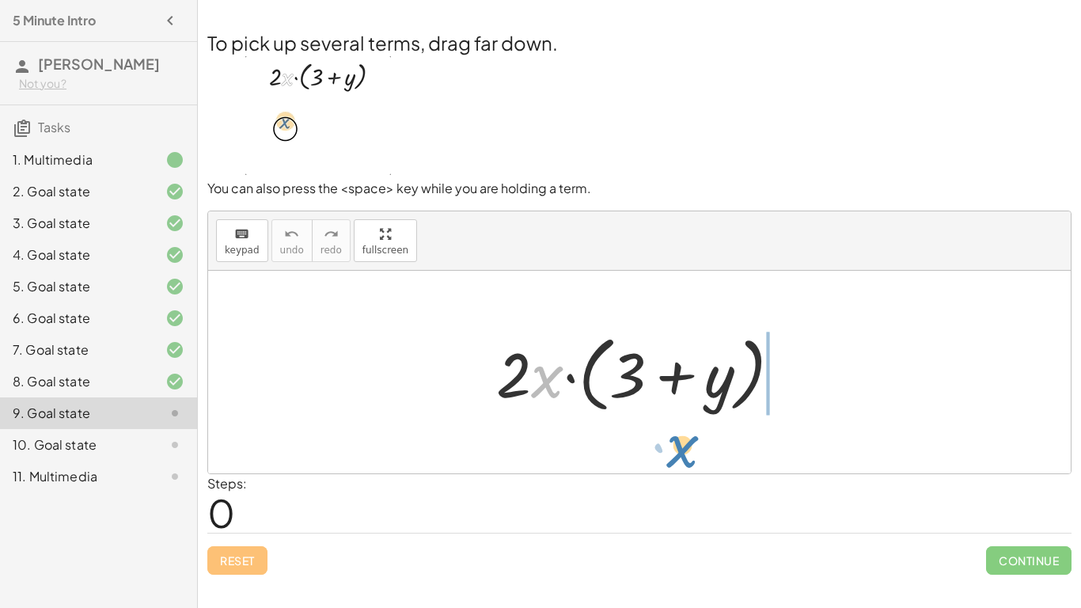
drag, startPoint x: 558, startPoint y: 377, endPoint x: 630, endPoint y: 464, distance: 112.4
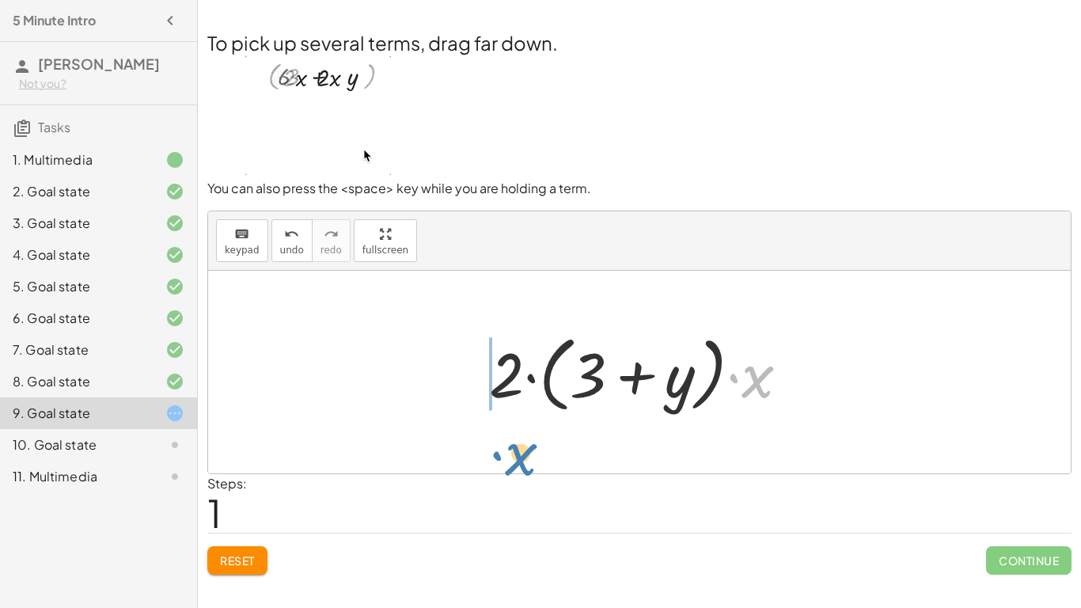
drag, startPoint x: 763, startPoint y: 389, endPoint x: 526, endPoint y: 467, distance: 249.0
click at [526, 467] on div "· 2 · x · ( + 3 + y ) · x · 2 · x · ( + 3 + y )" at bounding box center [639, 372] width 863 height 203
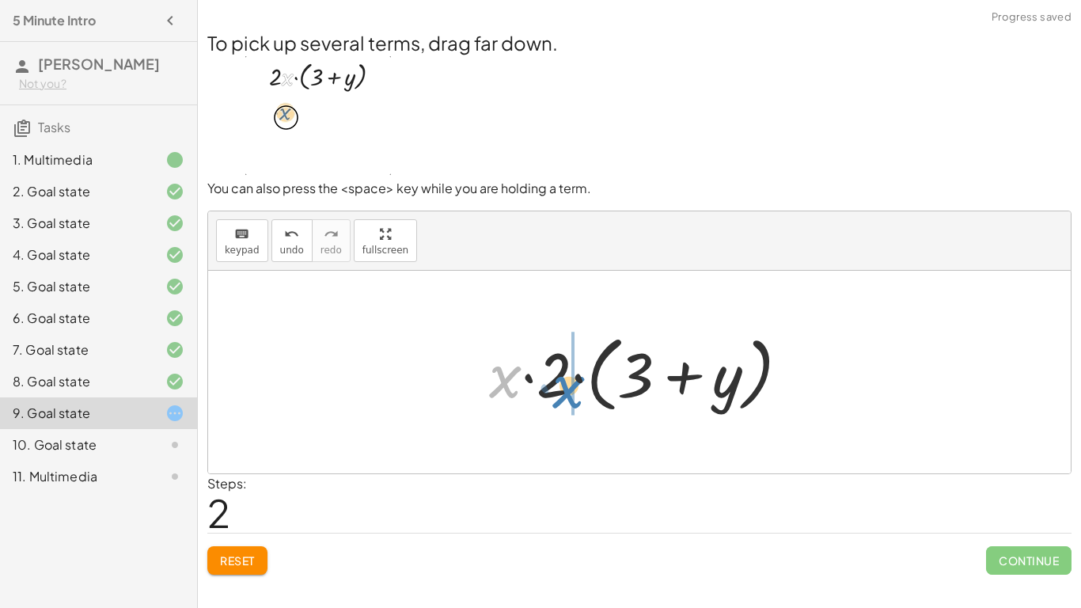
drag, startPoint x: 520, startPoint y: 381, endPoint x: 586, endPoint y: 384, distance: 65.8
click at [586, 384] on div at bounding box center [645, 372] width 328 height 91
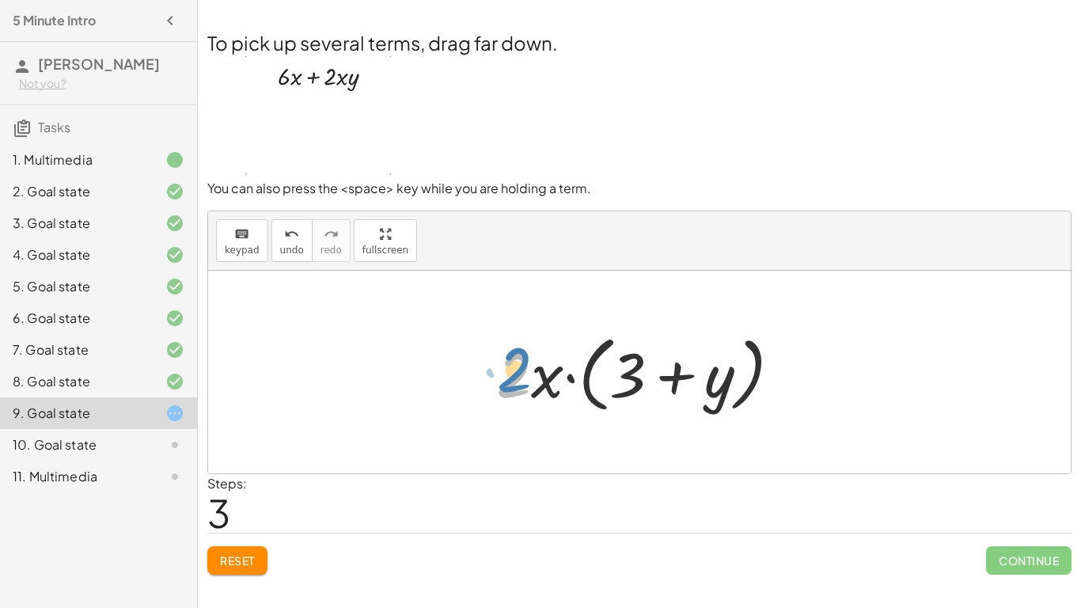
click at [499, 377] on div at bounding box center [644, 372] width 313 height 91
drag, startPoint x: 535, startPoint y: 388, endPoint x: 510, endPoint y: 491, distance: 105.8
click at [0, 0] on div "To pick up several terms, drag far down. You can also press the <space> key whi…" at bounding box center [0, 0] width 0 height 0
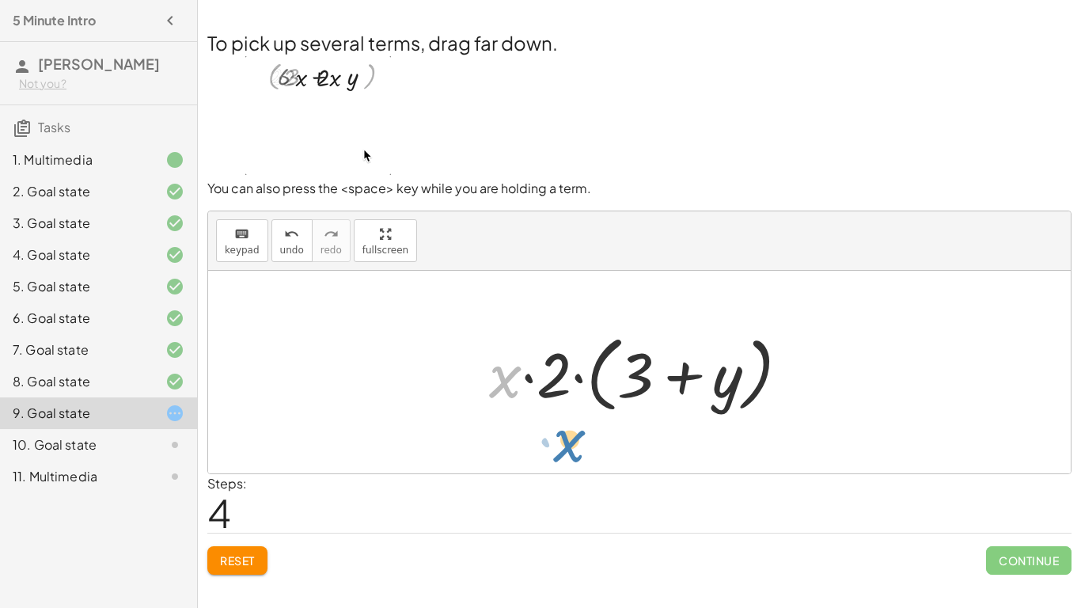
drag, startPoint x: 487, startPoint y: 375, endPoint x: 551, endPoint y: 439, distance: 90.7
click at [551, 439] on div "· 2 · x · ( + 3 + y ) · 2 · ( + 3 + y ) · x · x · 2 · ( + 3 + y ) · 2 · x · ( +…" at bounding box center [639, 372] width 863 height 203
click at [389, 241] on div "button" at bounding box center [385, 233] width 46 height 19
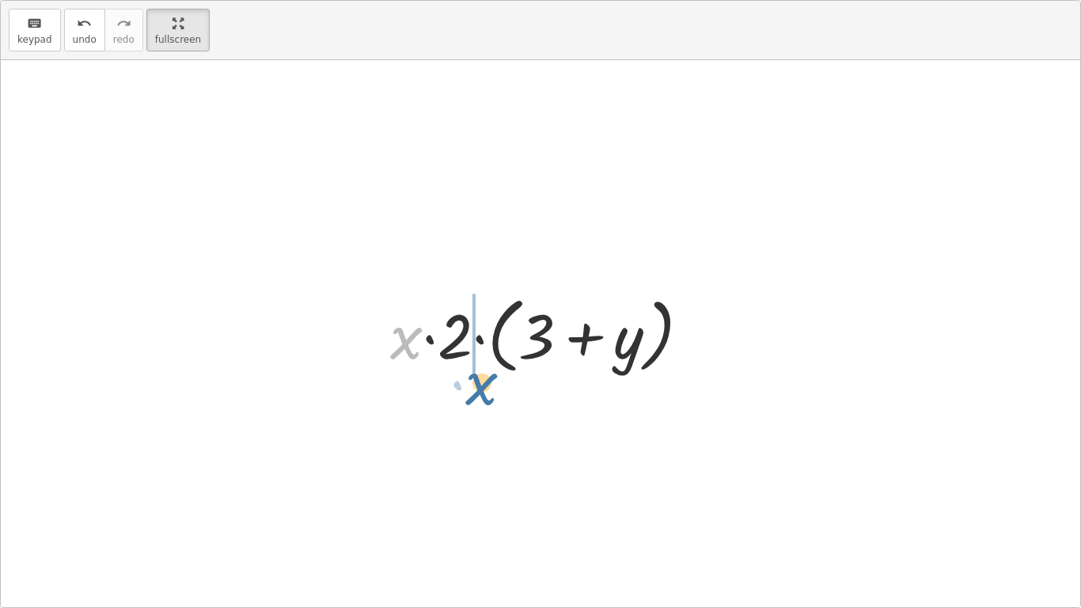
drag, startPoint x: 407, startPoint y: 343, endPoint x: 483, endPoint y: 393, distance: 90.9
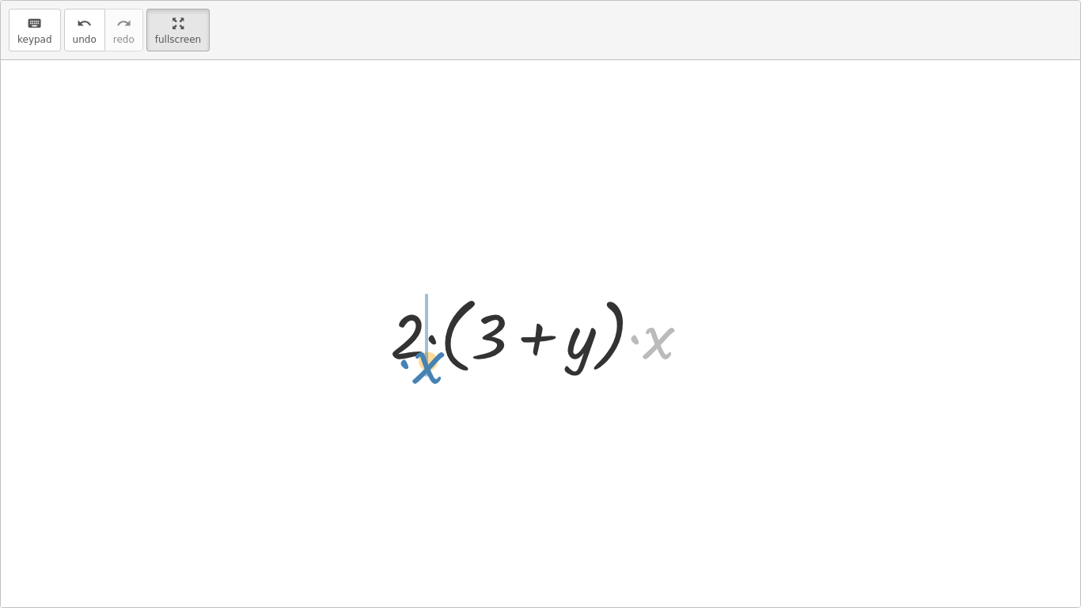
drag, startPoint x: 670, startPoint y: 346, endPoint x: 439, endPoint y: 374, distance: 232.0
click at [439, 374] on div at bounding box center [546, 333] width 328 height 91
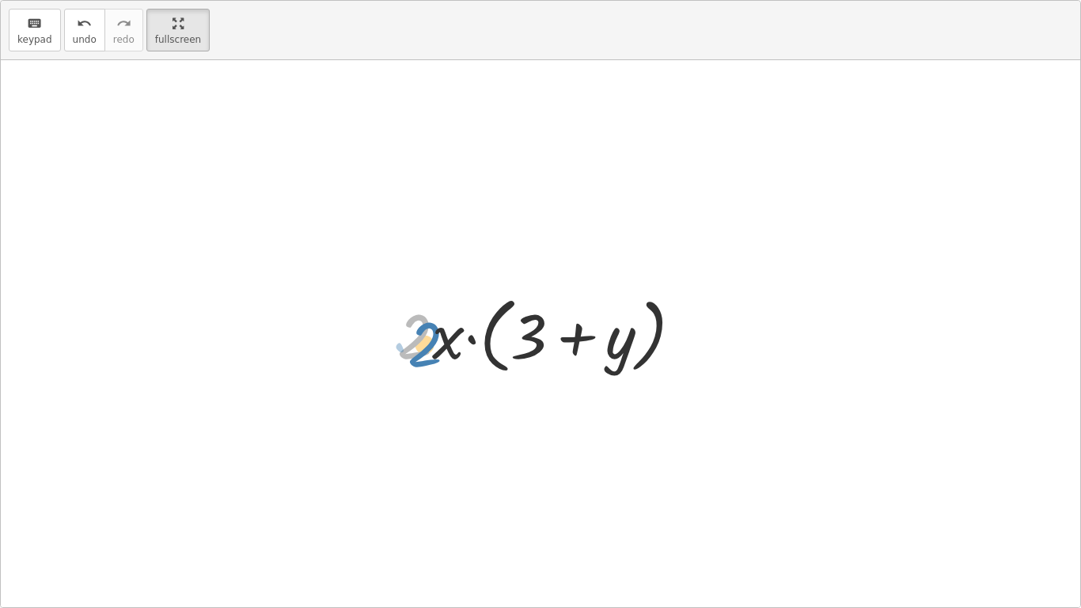
drag, startPoint x: 418, startPoint y: 331, endPoint x: 428, endPoint y: 338, distance: 12.5
click at [428, 338] on div at bounding box center [545, 333] width 313 height 91
click at [432, 340] on div at bounding box center [545, 333] width 313 height 91
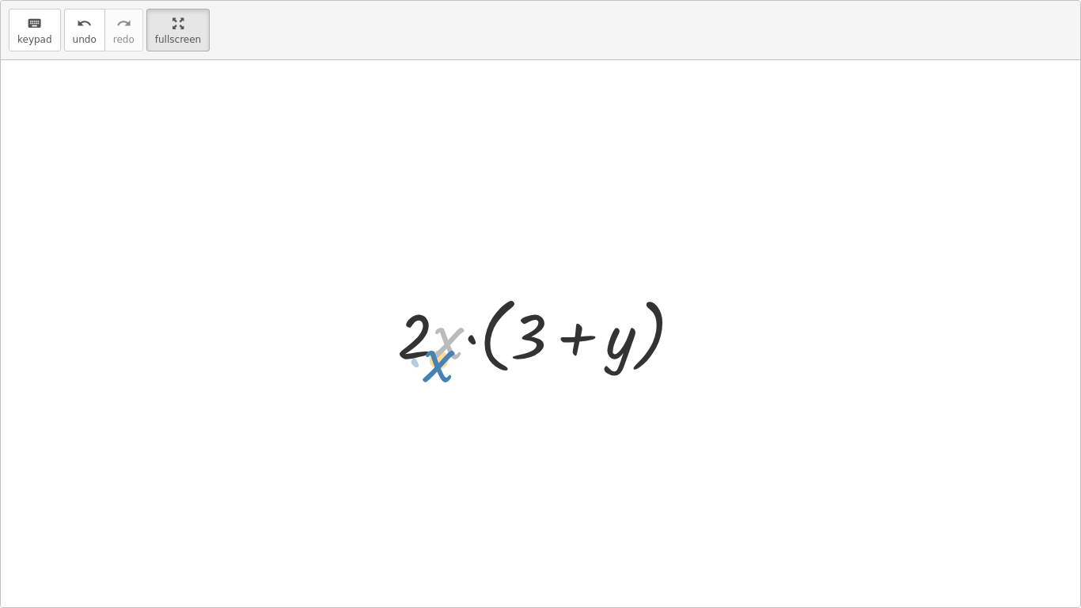
drag, startPoint x: 432, startPoint y: 340, endPoint x: 422, endPoint y: 362, distance: 24.4
click at [422, 362] on div at bounding box center [545, 333] width 313 height 91
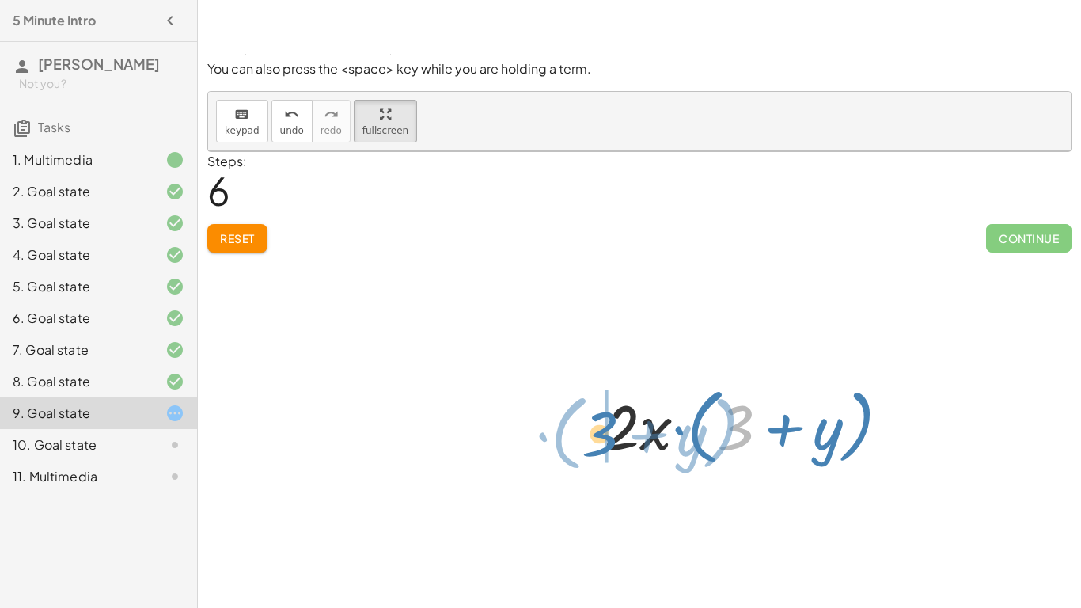
drag, startPoint x: 728, startPoint y: 424, endPoint x: 593, endPoint y: 430, distance: 135.4
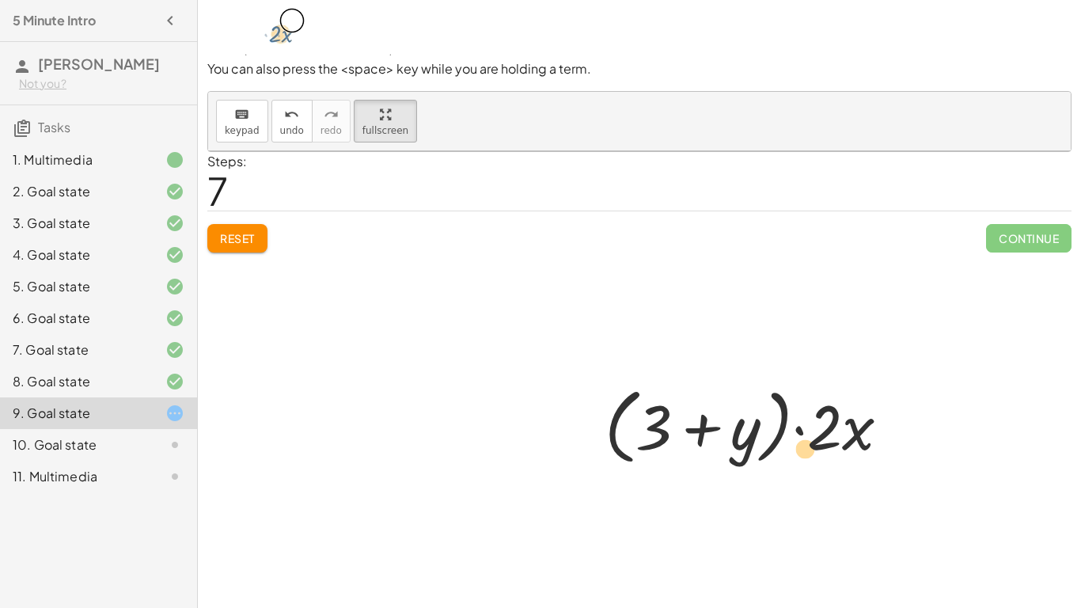
drag, startPoint x: 640, startPoint y: 420, endPoint x: 790, endPoint y: 442, distance: 151.1
click at [790, 442] on div at bounding box center [753, 424] width 313 height 91
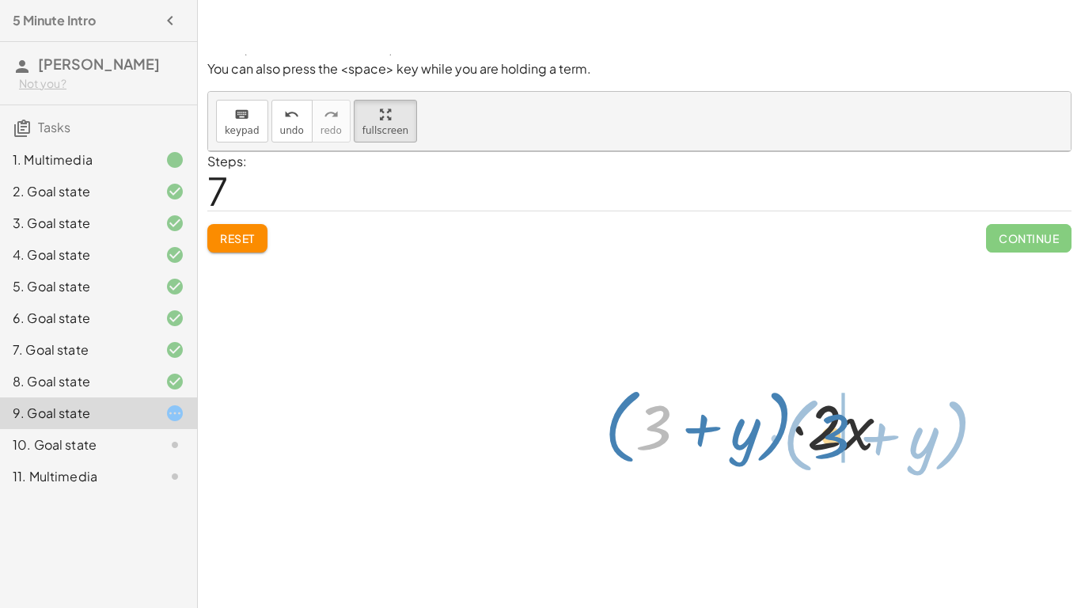
drag, startPoint x: 659, startPoint y: 424, endPoint x: 837, endPoint y: 432, distance: 178.2
click at [837, 432] on div at bounding box center [753, 424] width 313 height 91
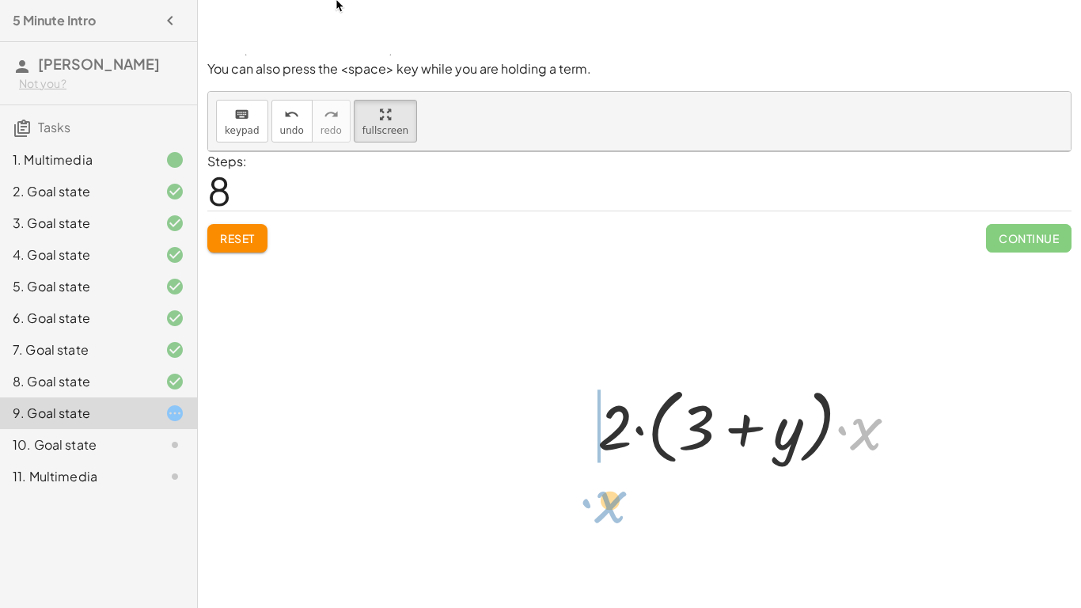
drag, startPoint x: 870, startPoint y: 423, endPoint x: 614, endPoint y: 500, distance: 266.9
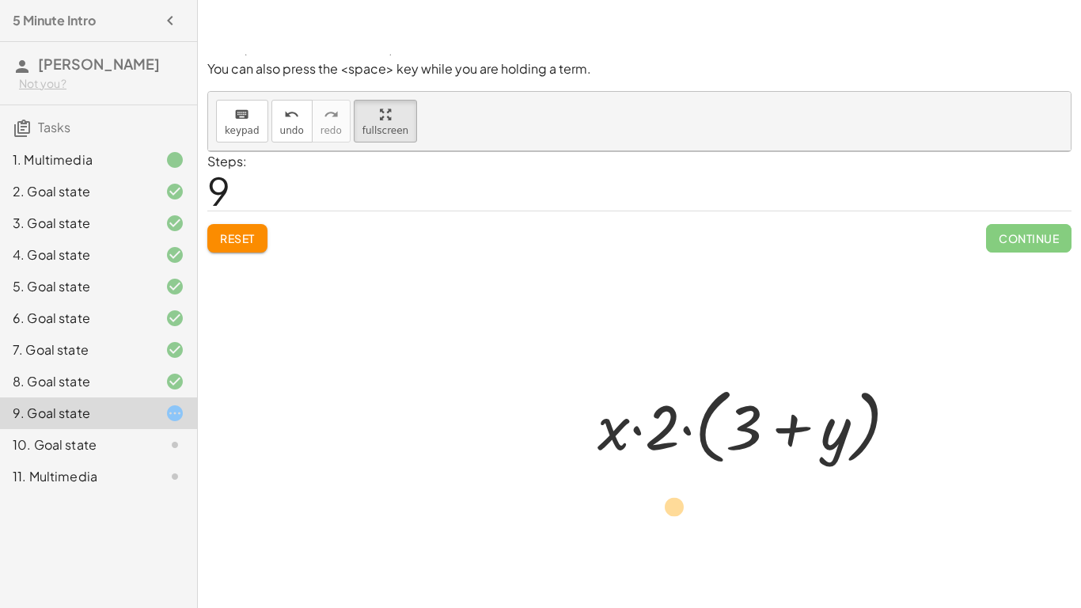
drag, startPoint x: 626, startPoint y: 438, endPoint x: 678, endPoint y: 508, distance: 87.7
click at [678, 508] on div "· 2 · x · ( + 3 + y ) · 2 · ( + 3 + y ) · x · x · 2 · ( + 3 + y ) · 2 · x · ( +…" at bounding box center [639, 379] width 863 height 457
drag, startPoint x: 621, startPoint y: 435, endPoint x: 678, endPoint y: 467, distance: 65.2
click at [678, 467] on div at bounding box center [754, 424] width 328 height 91
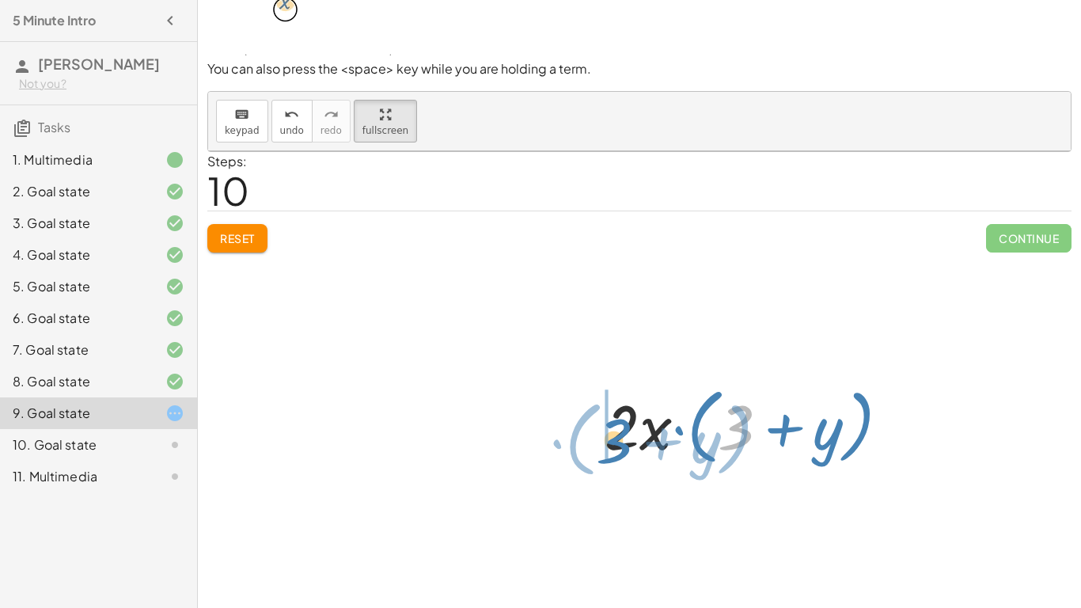
drag, startPoint x: 739, startPoint y: 431, endPoint x: 617, endPoint y: 441, distance: 122.2
click at [617, 441] on div at bounding box center [753, 424] width 313 height 91
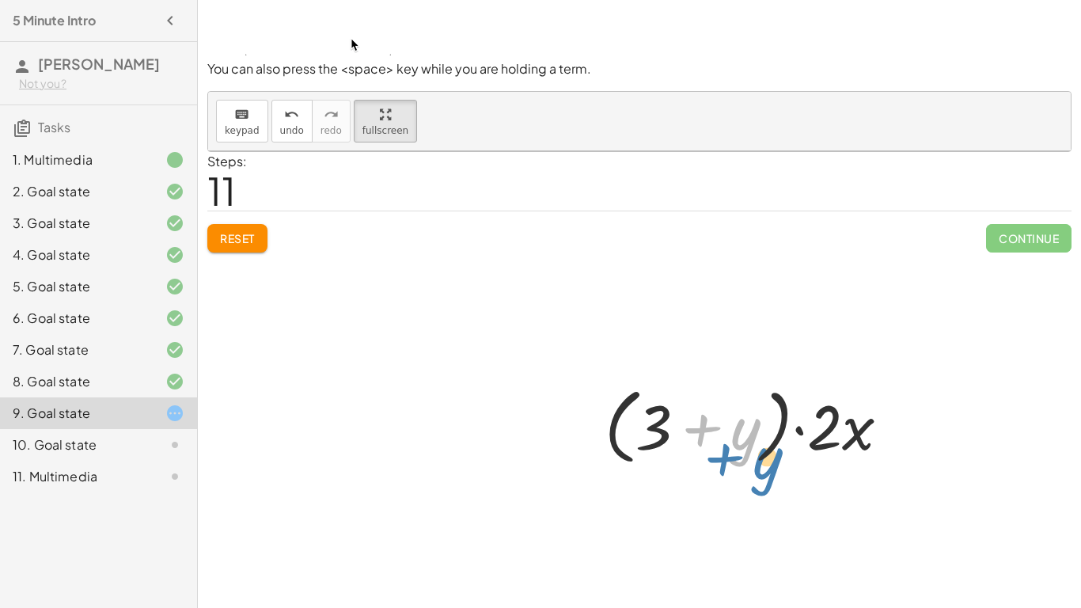
drag, startPoint x: 679, startPoint y: 397, endPoint x: 677, endPoint y: 407, distance: 9.8
click at [677, 407] on div at bounding box center [753, 424] width 313 height 91
drag, startPoint x: 657, startPoint y: 417, endPoint x: 644, endPoint y: 449, distance: 34.1
click at [644, 449] on div at bounding box center [753, 424] width 313 height 91
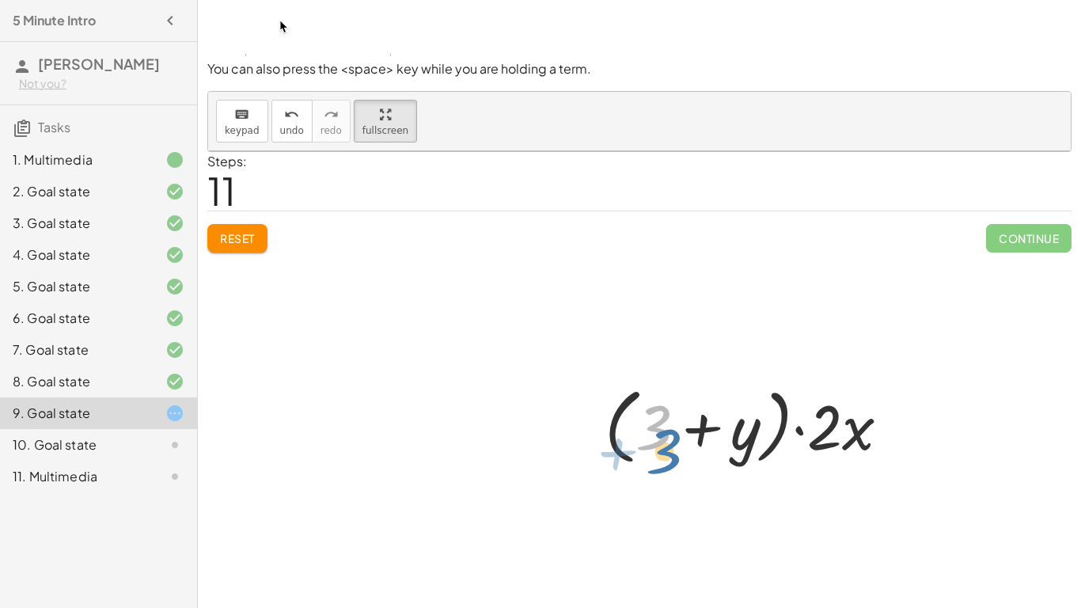
drag, startPoint x: 657, startPoint y: 433, endPoint x: 666, endPoint y: 456, distance: 24.5
click at [666, 456] on div at bounding box center [753, 424] width 313 height 91
click at [704, 450] on div at bounding box center [753, 424] width 313 height 91
drag, startPoint x: 716, startPoint y: 448, endPoint x: 708, endPoint y: 454, distance: 10.1
click at [708, 454] on div at bounding box center [753, 424] width 313 height 91
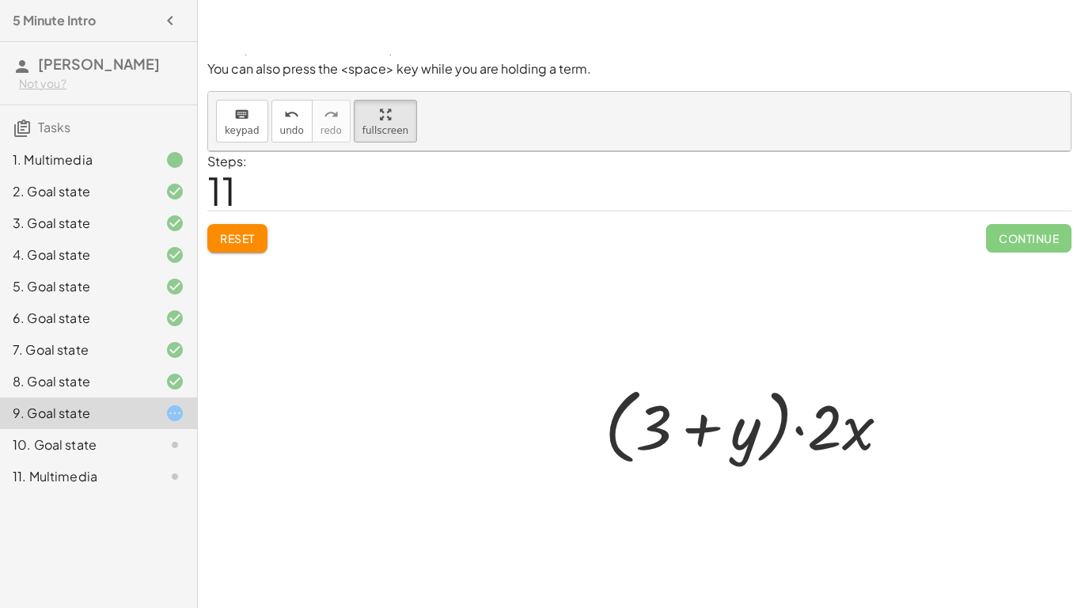
click at [677, 418] on div at bounding box center [753, 424] width 313 height 91
drag, startPoint x: 667, startPoint y: 392, endPoint x: 703, endPoint y: 430, distance: 52.1
click at [703, 430] on div at bounding box center [753, 424] width 313 height 91
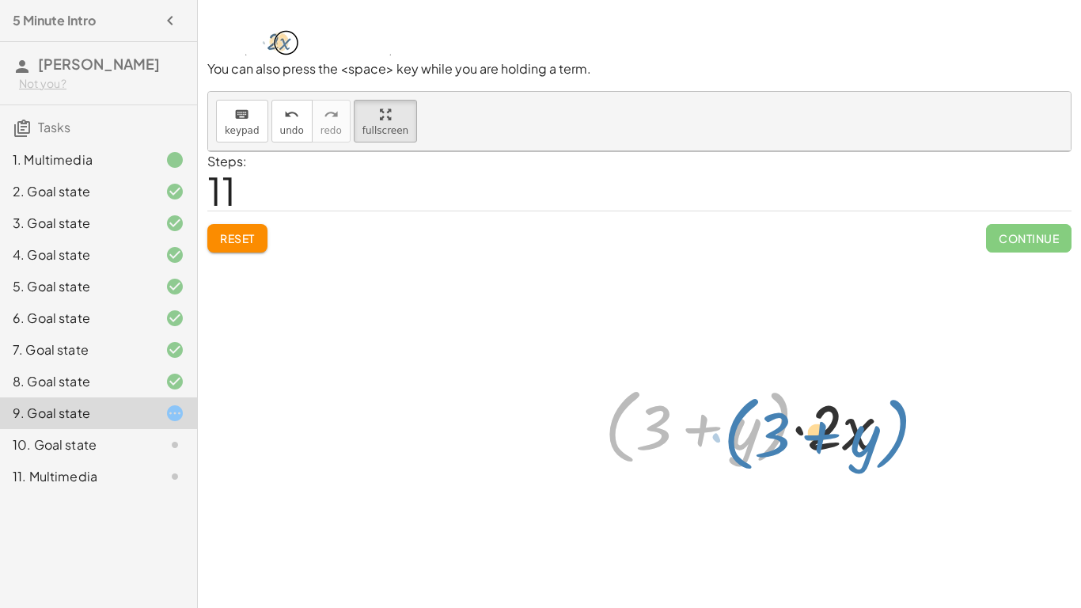
drag, startPoint x: 621, startPoint y: 431, endPoint x: 742, endPoint y: 438, distance: 121.2
click at [742, 438] on div at bounding box center [753, 424] width 313 height 91
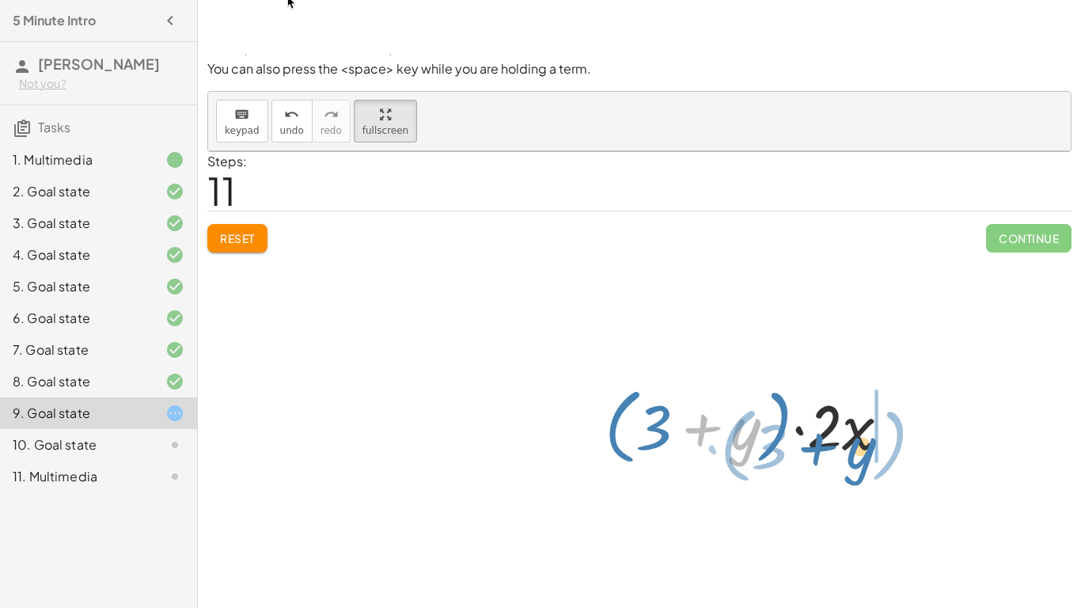
drag, startPoint x: 742, startPoint y: 438, endPoint x: 864, endPoint y: 447, distance: 122.2
click at [864, 447] on div at bounding box center [753, 424] width 313 height 91
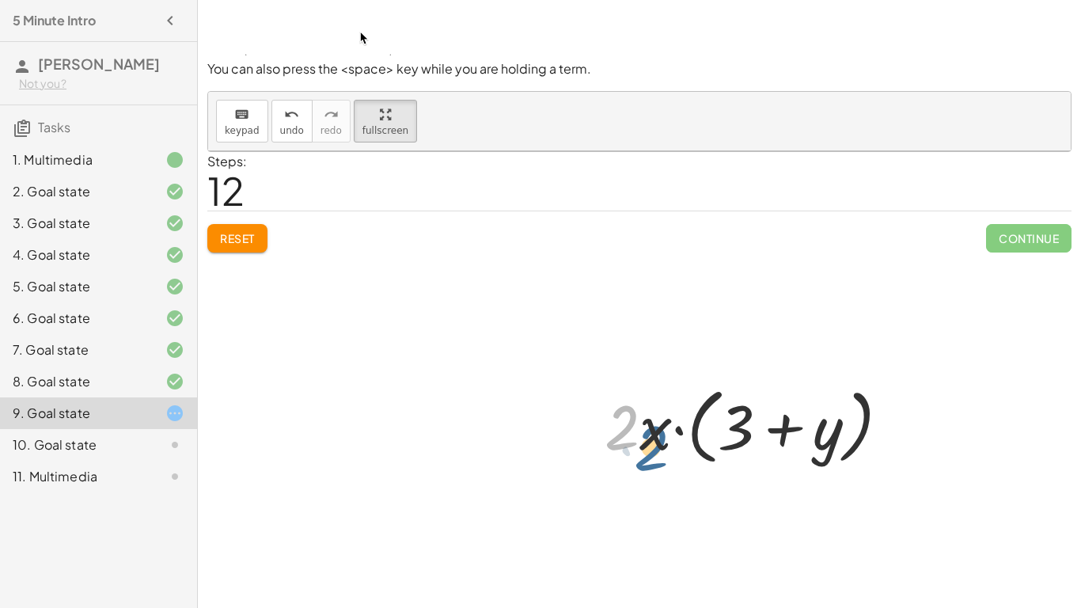
drag, startPoint x: 626, startPoint y: 405, endPoint x: 660, endPoint y: 426, distance: 39.8
click at [660, 426] on div at bounding box center [753, 424] width 313 height 91
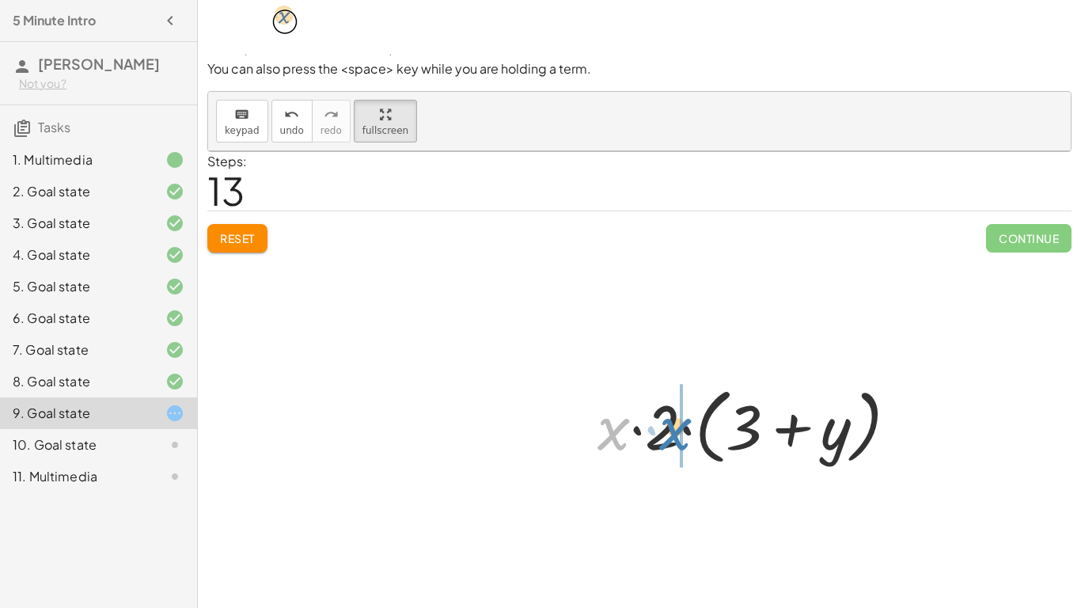
drag, startPoint x: 607, startPoint y: 426, endPoint x: 673, endPoint y: 428, distance: 65.7
click at [673, 428] on div at bounding box center [754, 424] width 328 height 91
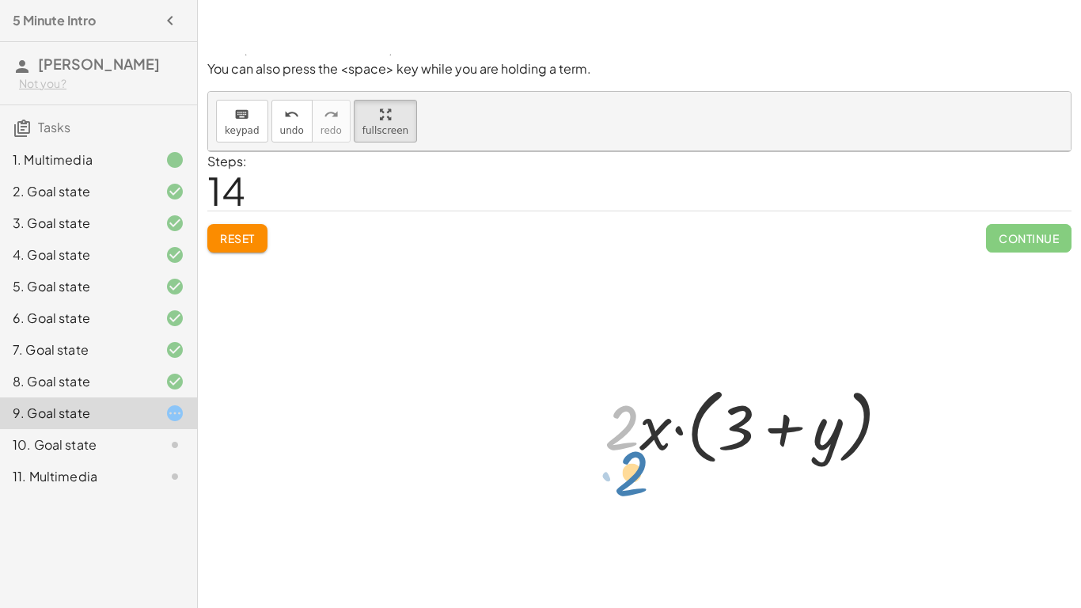
drag, startPoint x: 636, startPoint y: 444, endPoint x: 646, endPoint y: 488, distance: 45.3
click at [646, 488] on div "· 2 · x · ( + 3 + y ) · 2 · ( + 3 + y ) · x · x · 2 · ( + 3 + y ) · 2 · x · ( +…" at bounding box center [639, 379] width 863 height 457
